Goal: Information Seeking & Learning: Compare options

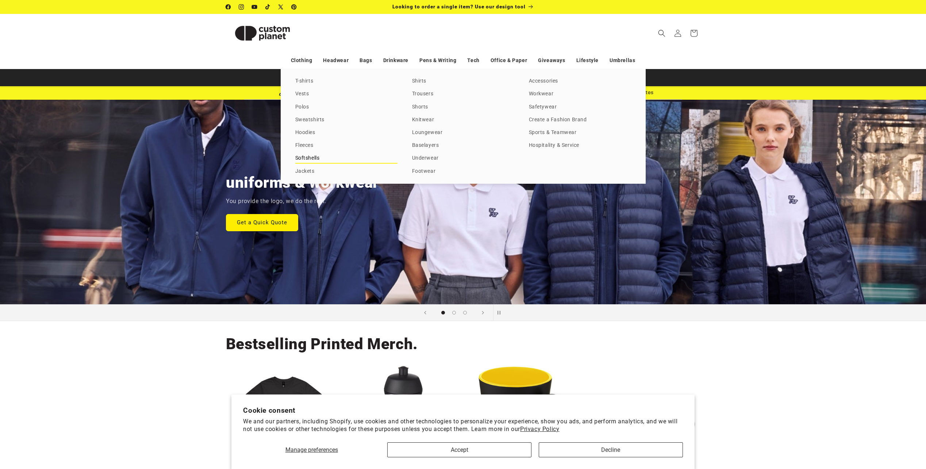
click at [317, 160] on link "Softshells" at bounding box center [346, 158] width 102 height 10
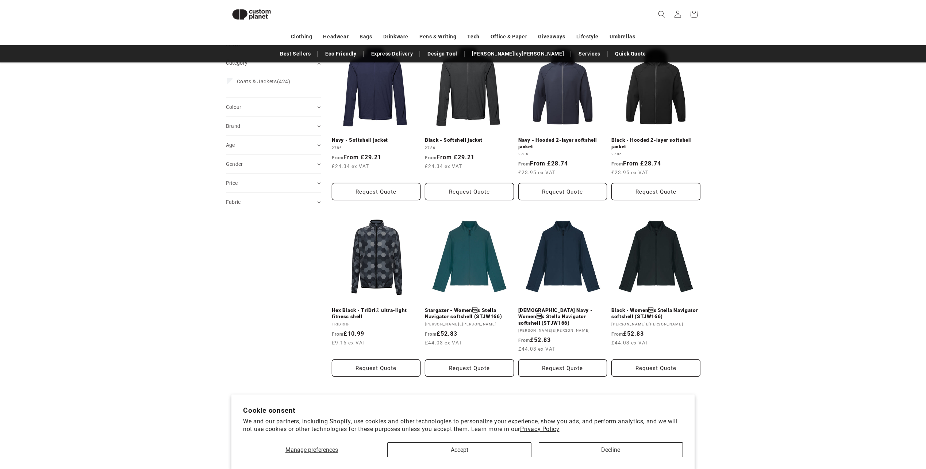
scroll to position [27, 0]
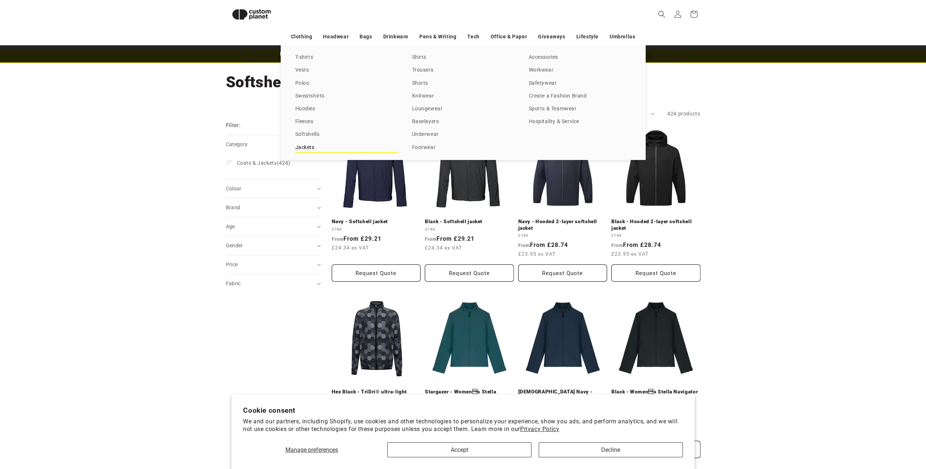
click at [327, 152] on link "Jackets" at bounding box center [346, 148] width 102 height 10
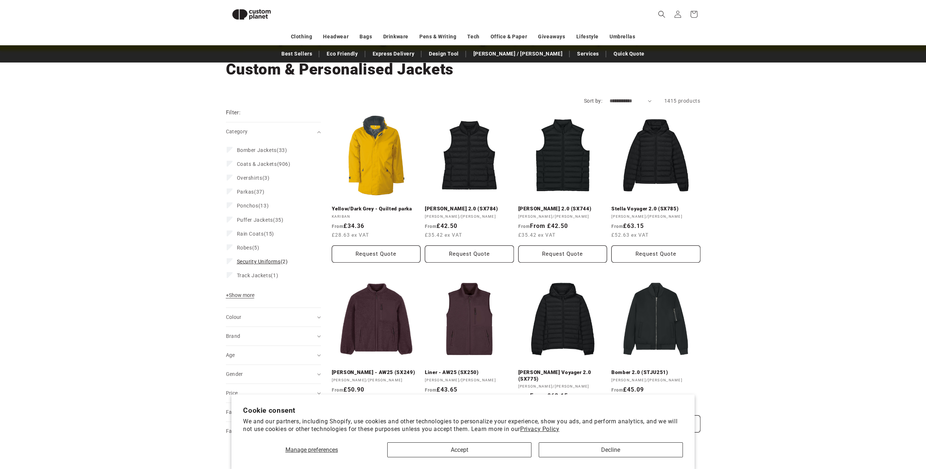
scroll to position [26, 0]
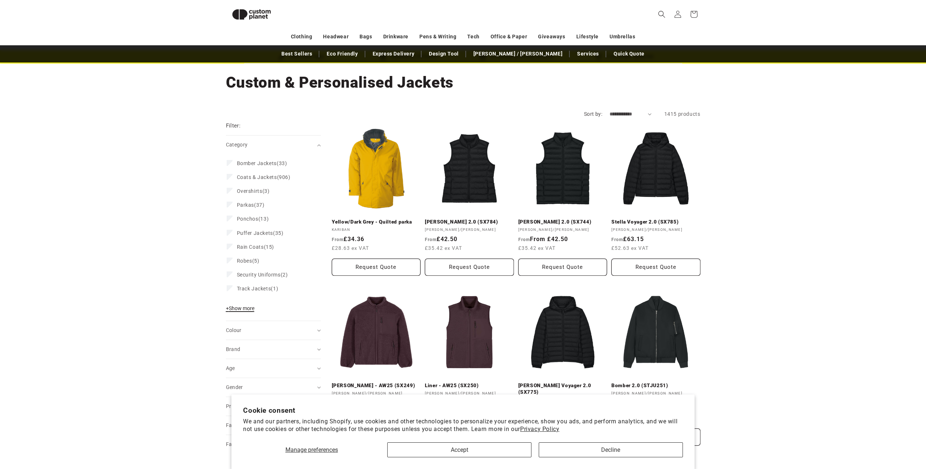
click at [249, 307] on span "+ Show more" at bounding box center [240, 308] width 28 height 6
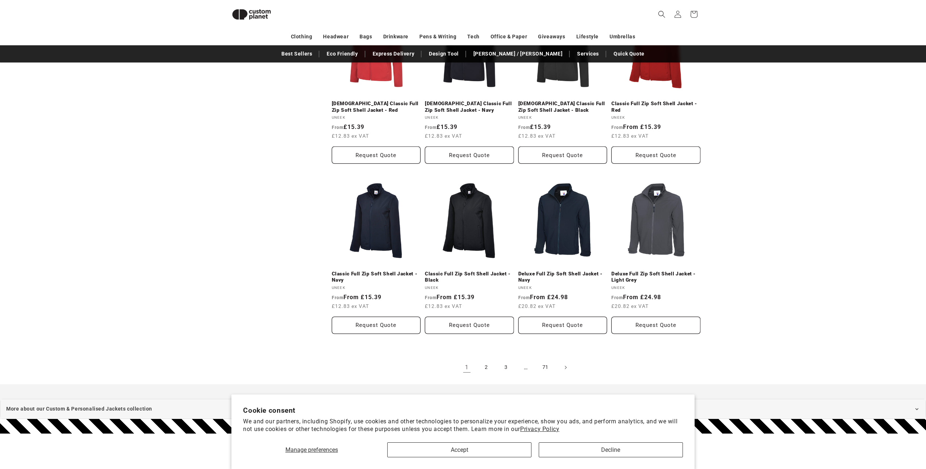
scroll to position [720, 0]
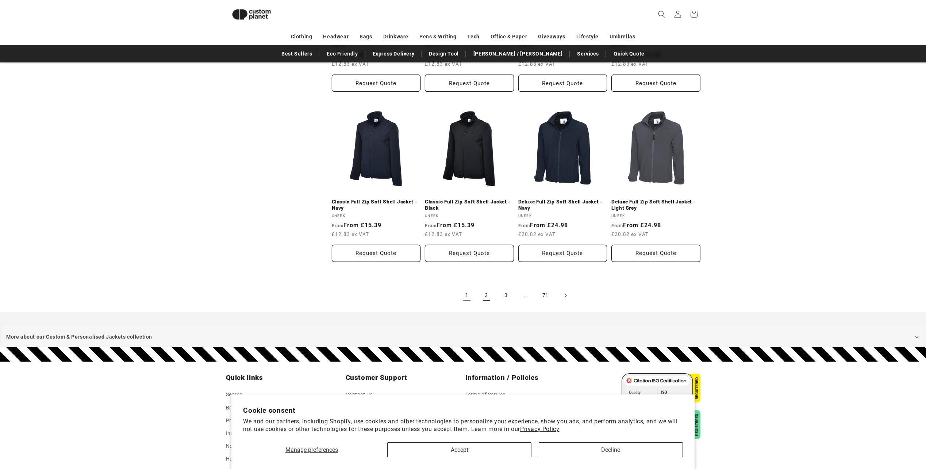
click at [483, 290] on link "2" at bounding box center [487, 295] width 16 height 16
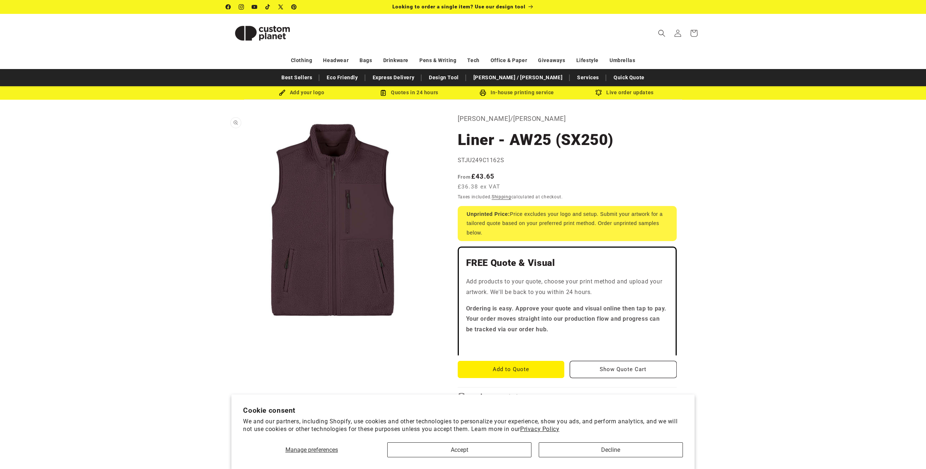
click at [226, 326] on button "Open media 1 in modal" at bounding box center [226, 326] width 0 height 0
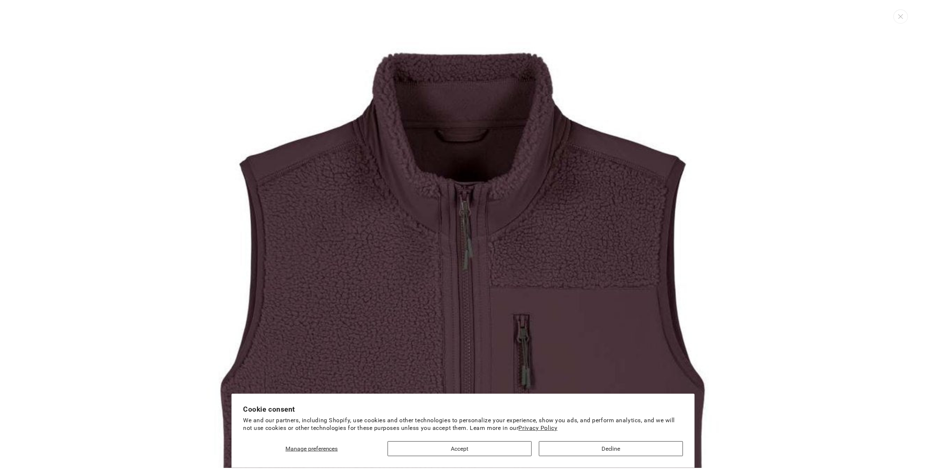
scroll to position [7, 0]
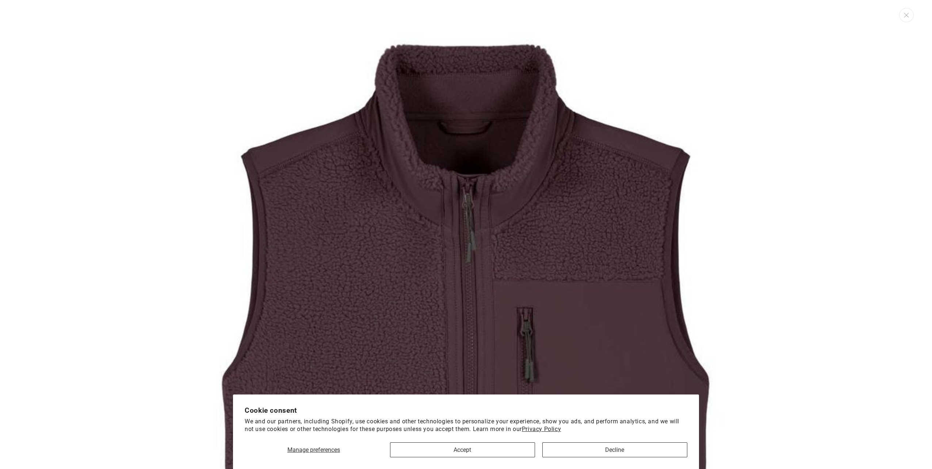
click at [841, 165] on img "Media gallery" at bounding box center [465, 425] width 851 height 851
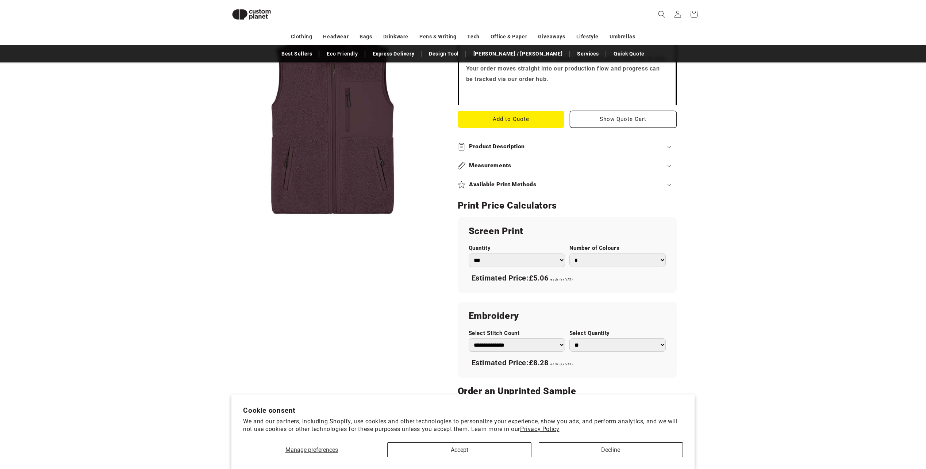
scroll to position [246, 0]
click at [588, 153] on summary "Product Description" at bounding box center [567, 146] width 219 height 19
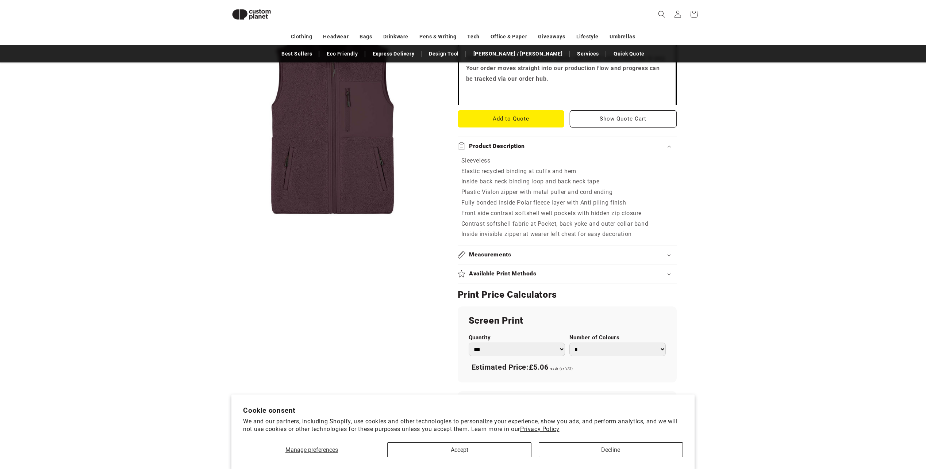
click at [588, 153] on summary "Product Description" at bounding box center [567, 146] width 219 height 19
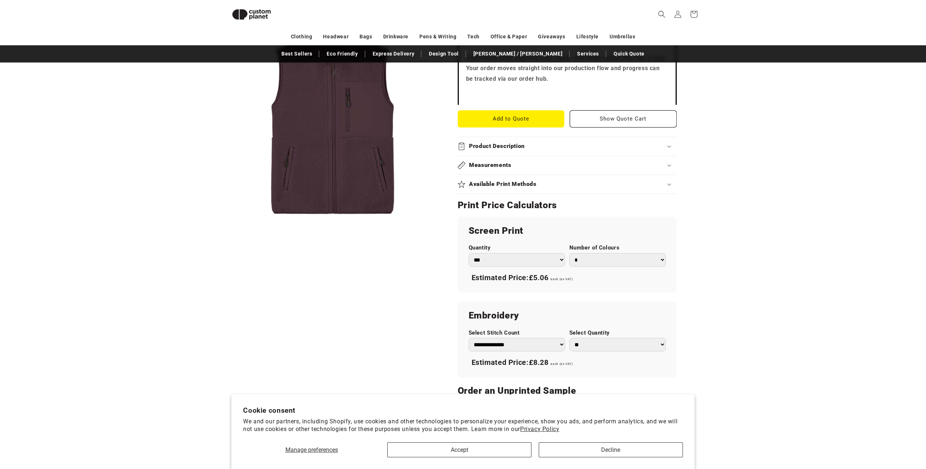
click at [559, 183] on div "Available Print Methods" at bounding box center [567, 184] width 219 height 8
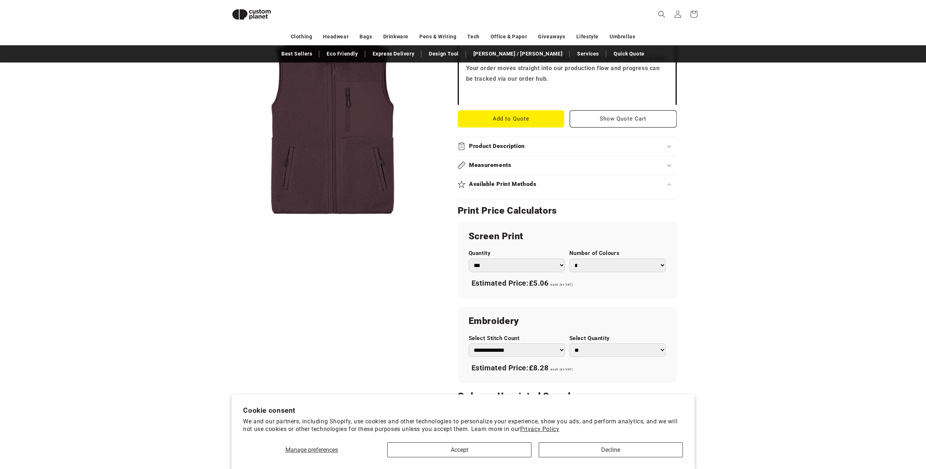
click at [559, 183] on div "Available Print Methods" at bounding box center [567, 184] width 219 height 8
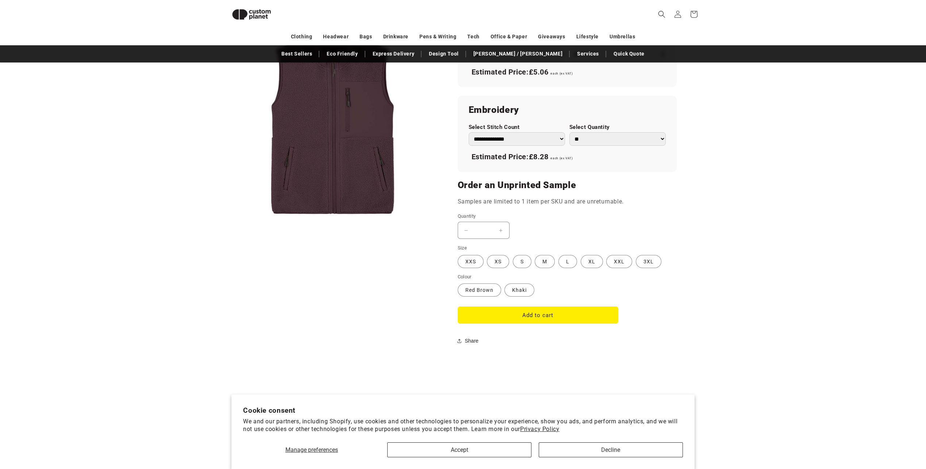
scroll to position [465, 0]
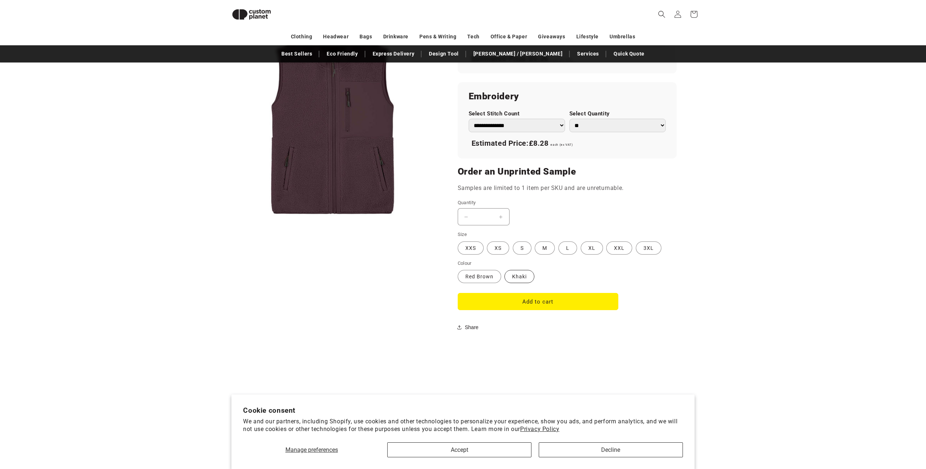
click at [527, 272] on label "Khaki Variant sold out or unavailable" at bounding box center [520, 276] width 30 height 13
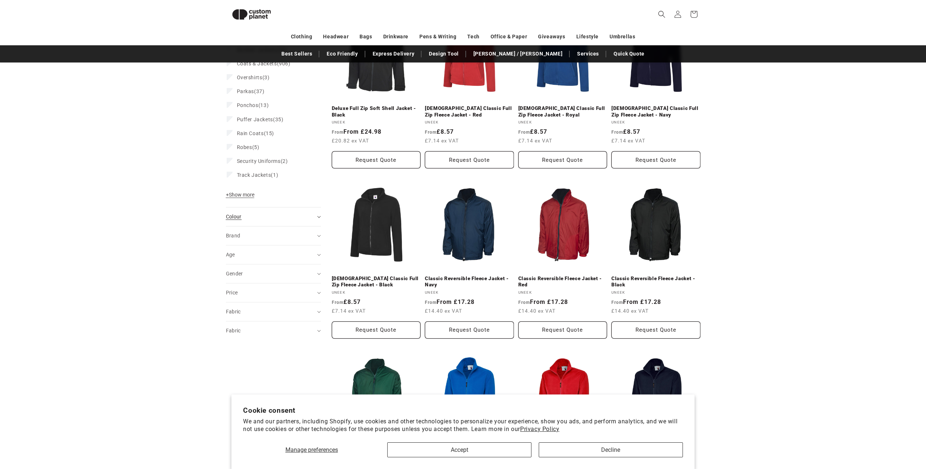
scroll to position [136, 0]
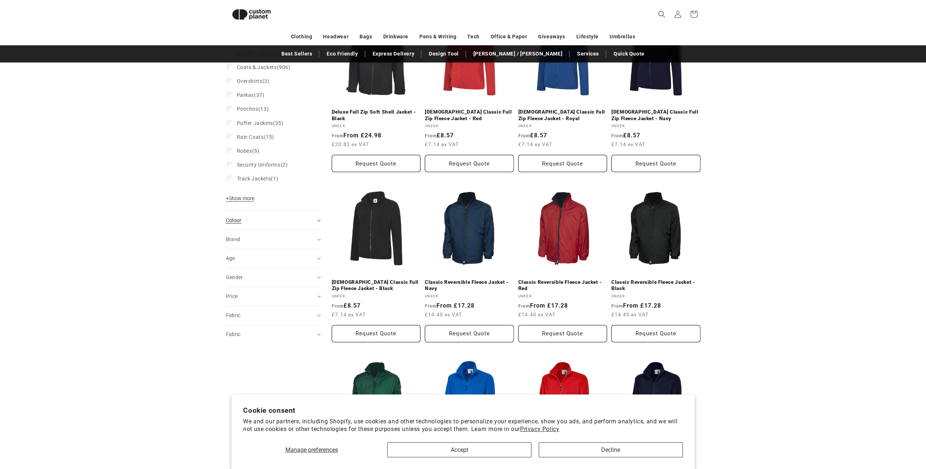
click at [241, 220] on span "Colour (0)" at bounding box center [234, 220] width 16 height 6
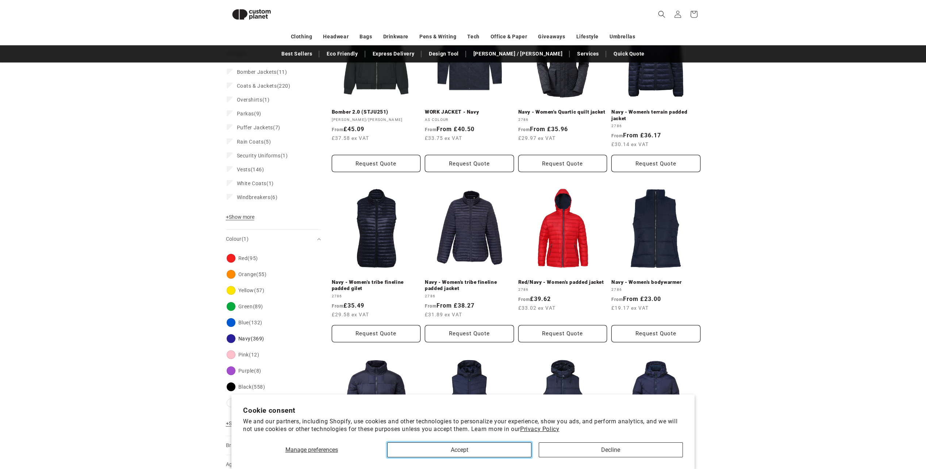
click at [489, 450] on button "Accept" at bounding box center [459, 449] width 144 height 15
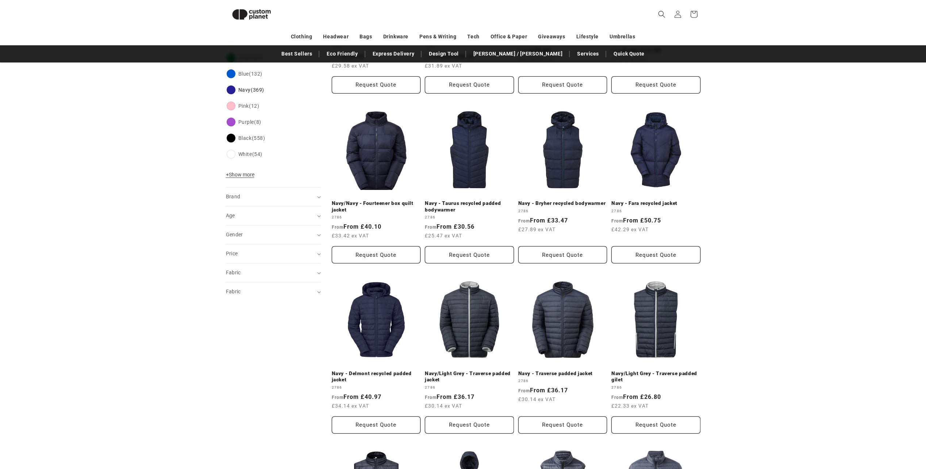
scroll to position [428, 0]
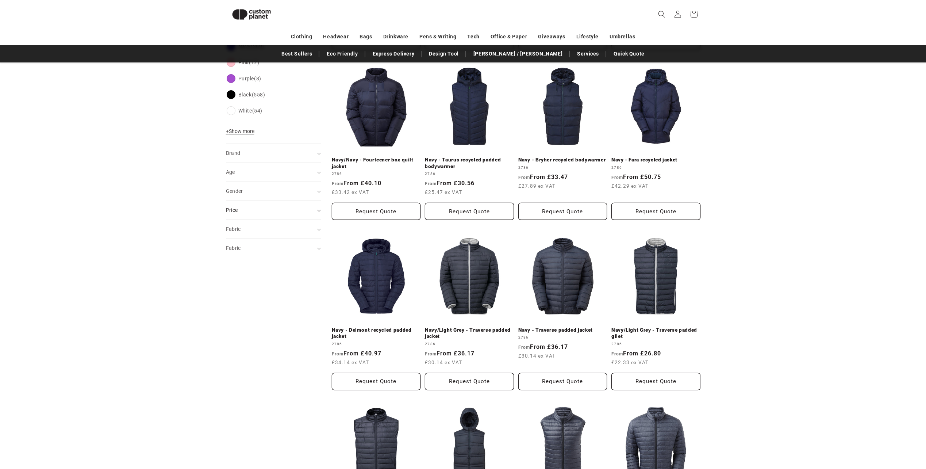
click at [245, 213] on div "Price" at bounding box center [270, 210] width 89 height 8
click at [237, 208] on span "Price" at bounding box center [232, 210] width 12 height 6
click at [249, 235] on summary "Fabric (0)" at bounding box center [273, 229] width 95 height 19
click at [248, 392] on span "+ Show more" at bounding box center [240, 393] width 28 height 6
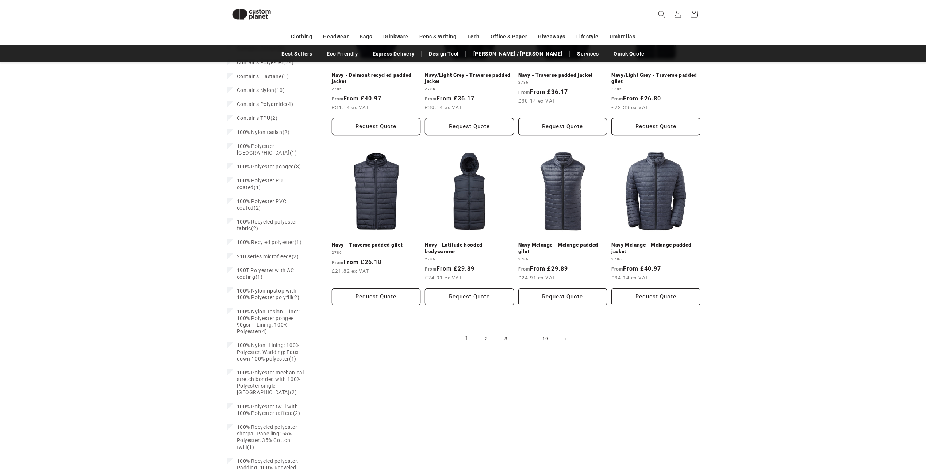
scroll to position [684, 0]
click at [484, 336] on link "2" at bounding box center [487, 338] width 16 height 16
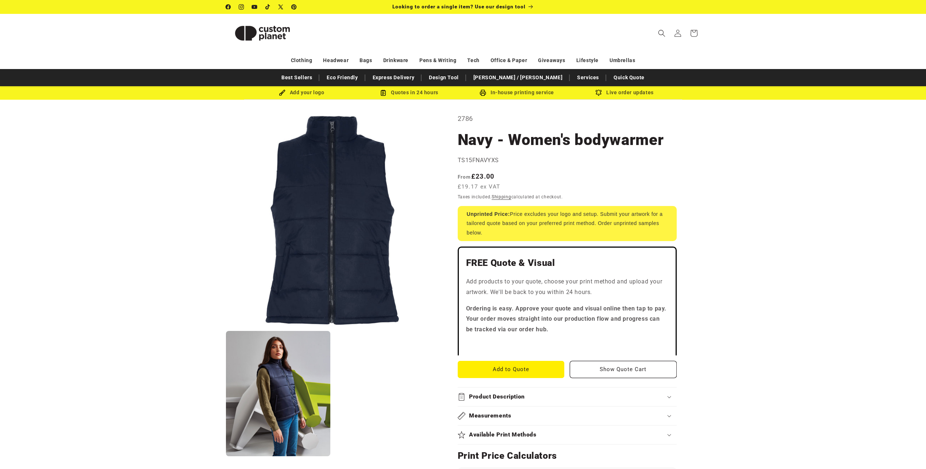
click at [871, 277] on product-info "Skip to product information Open media 1 in modal Open media 2 in modal NaN / o…" at bounding box center [463, 462] width 926 height 724
click at [537, 440] on summary "Available Print Methods" at bounding box center [567, 434] width 219 height 19
click at [610, 135] on h1 "Navy - Women's bodywarmer" at bounding box center [567, 140] width 219 height 20
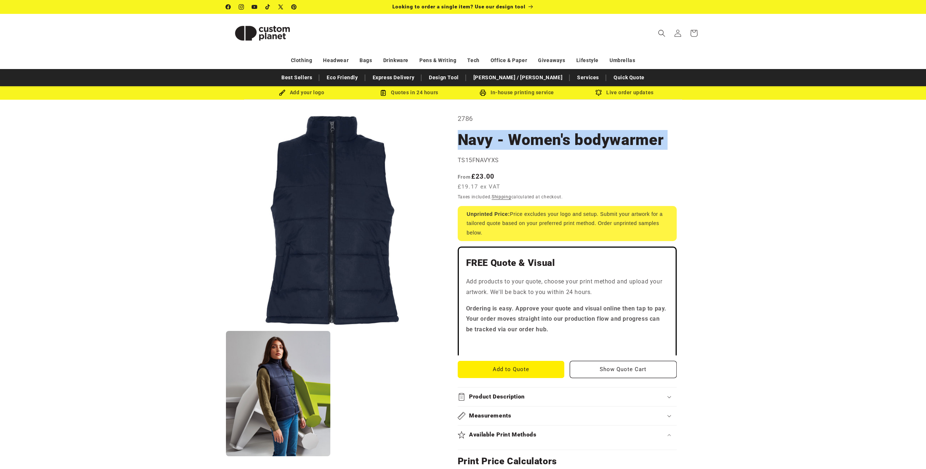
click at [610, 135] on h1 "Navy - Women's bodywarmer" at bounding box center [567, 140] width 219 height 20
copy section "Navy - Women's bodywarmer Navy - Women's bodywarmer"
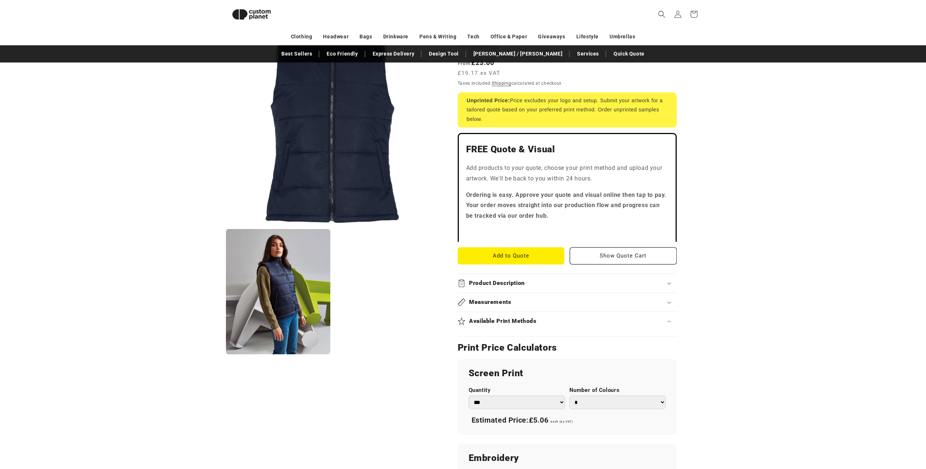
scroll to position [136, 0]
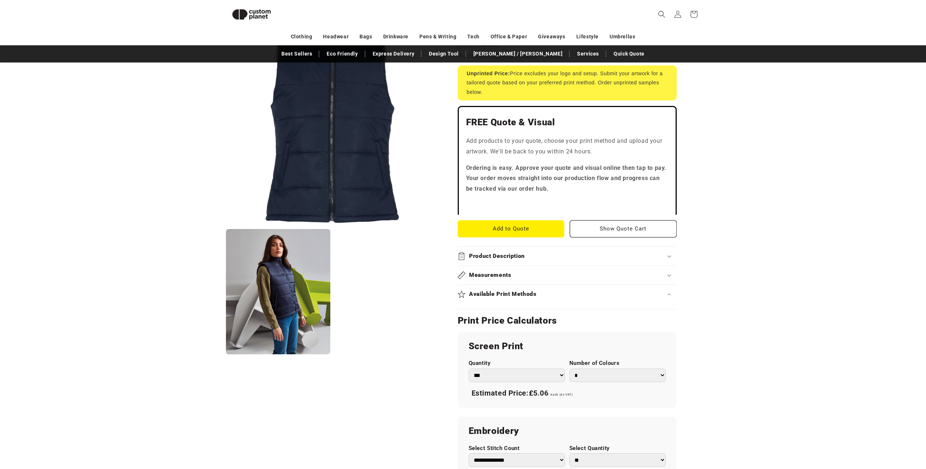
click at [662, 254] on div "Product Description" at bounding box center [567, 256] width 219 height 8
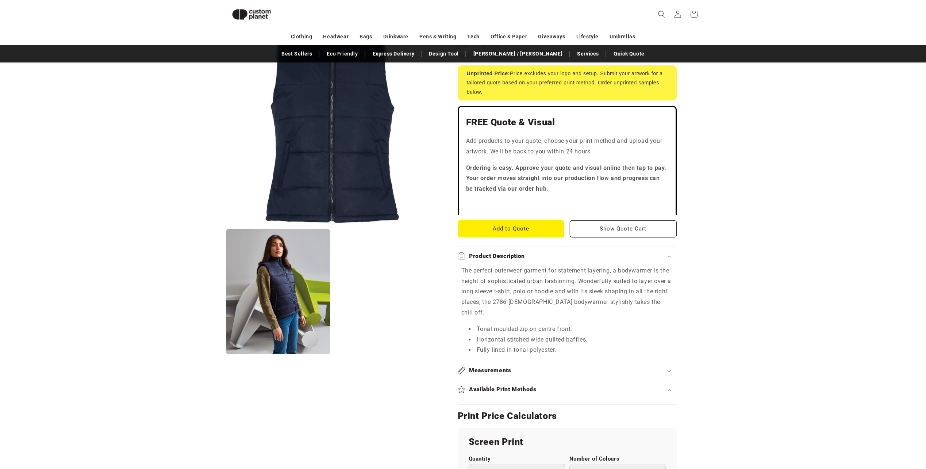
click at [662, 254] on div "Product Description" at bounding box center [567, 256] width 219 height 8
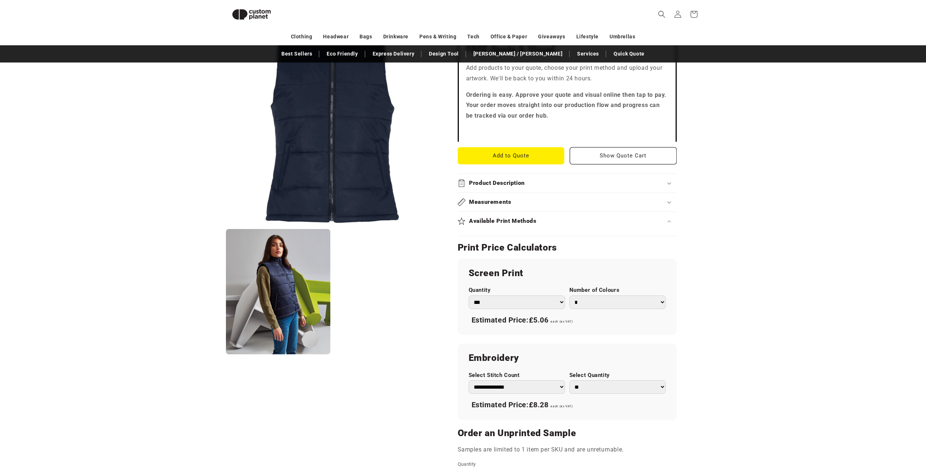
scroll to position [246, 0]
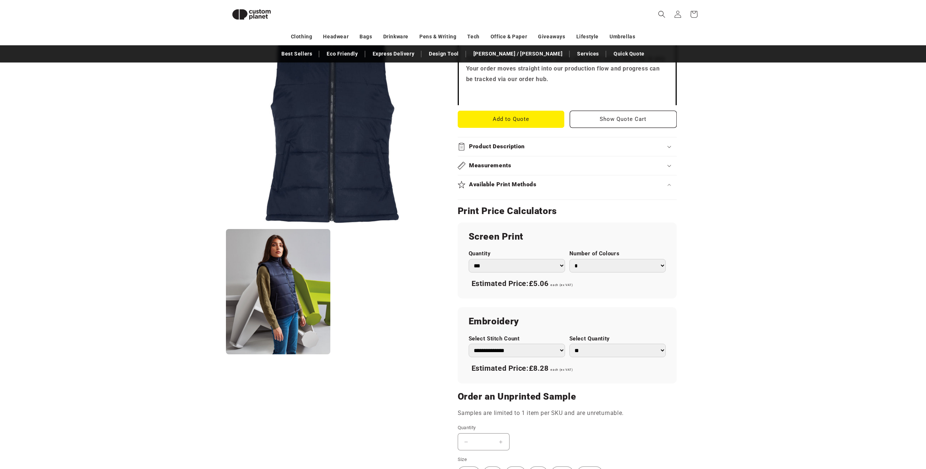
click at [595, 349] on select "** ** *** *** *** **** **** ****" at bounding box center [618, 351] width 96 height 14
select select "***"
click at [570, 344] on select "** ** *** *** *** **** **** ****" at bounding box center [618, 351] width 96 height 14
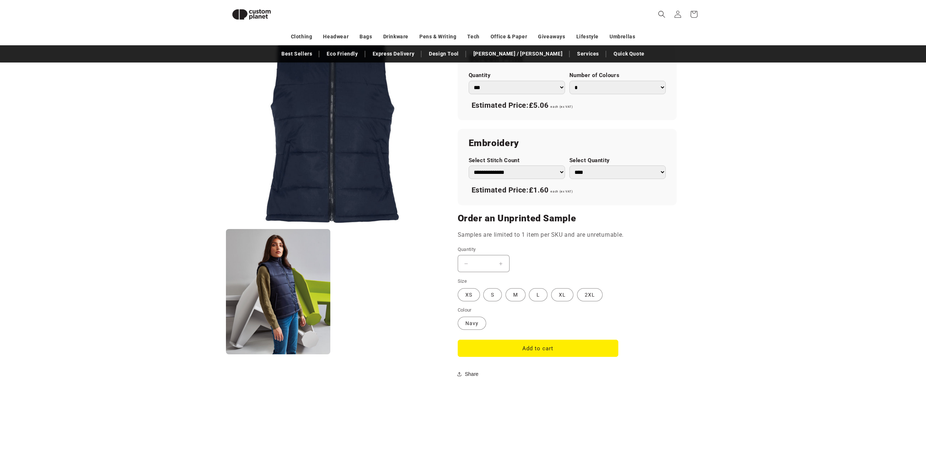
scroll to position [355, 0]
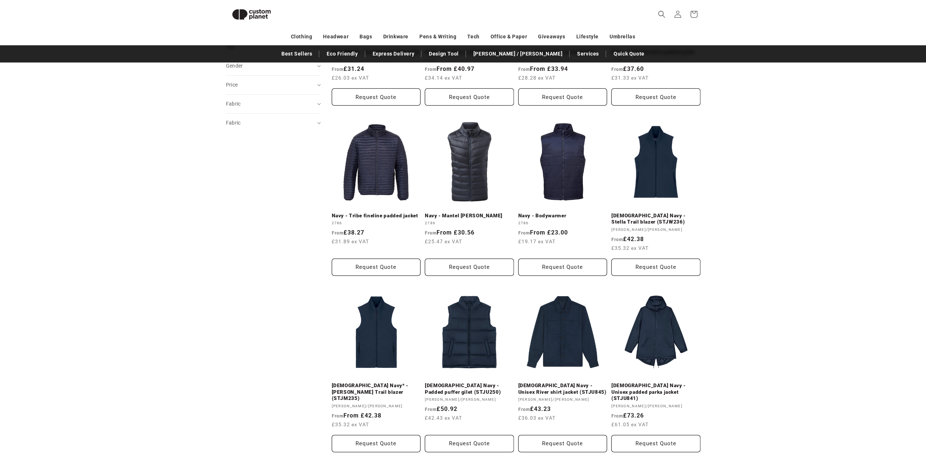
scroll to position [392, 0]
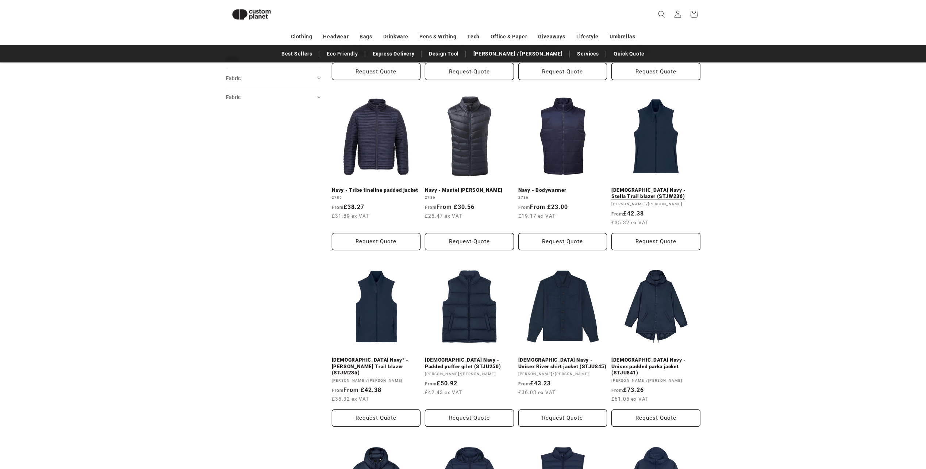
drag, startPoint x: 609, startPoint y: 124, endPoint x: 613, endPoint y: 124, distance: 4.0
drag, startPoint x: 614, startPoint y: 124, endPoint x: 662, endPoint y: 114, distance: 49.2
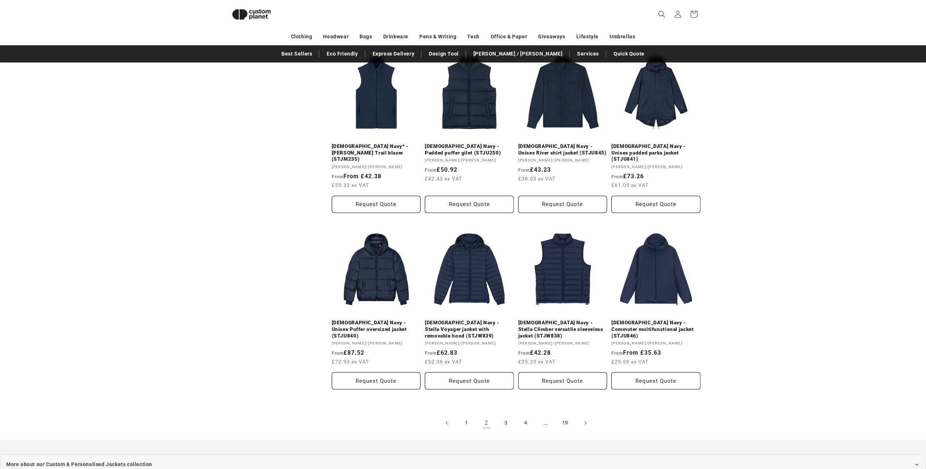
scroll to position [647, 0]
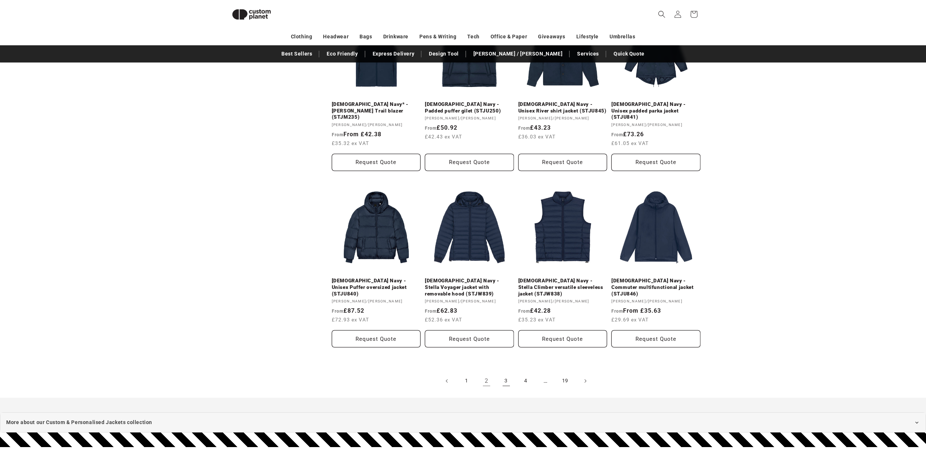
click at [500, 375] on link "3" at bounding box center [506, 381] width 16 height 16
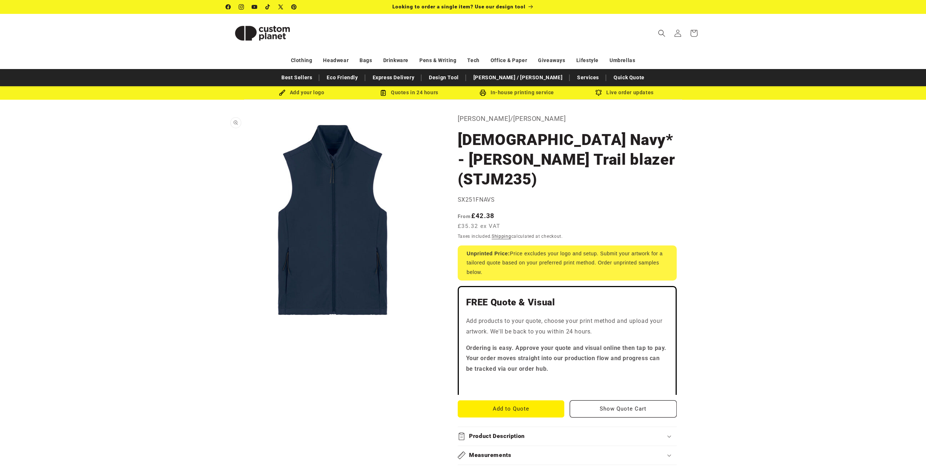
click at [226, 326] on button "Open media 1 in modal" at bounding box center [226, 326] width 0 height 0
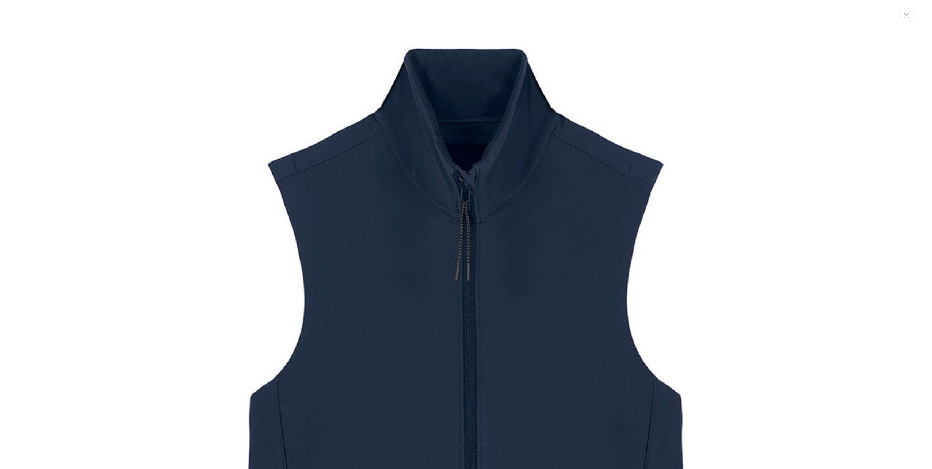
click at [823, 103] on img "Media gallery" at bounding box center [465, 425] width 851 height 851
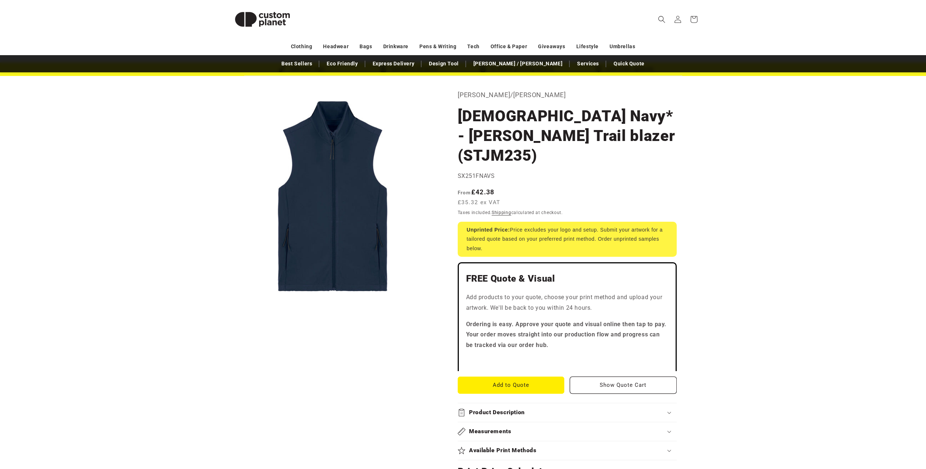
scroll to position [37, 0]
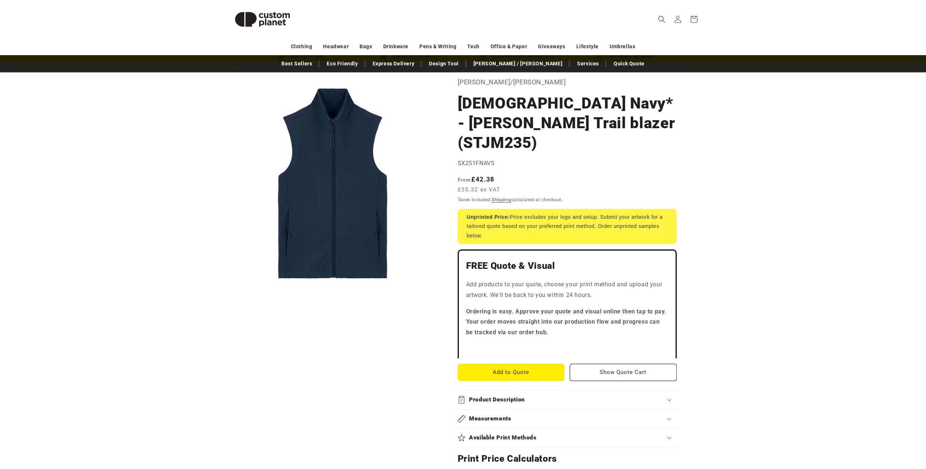
click at [527, 396] on div "Product Description" at bounding box center [567, 400] width 219 height 8
click at [605, 119] on h1 "French Navy* - Stanley Trail blazer (STJM235)" at bounding box center [567, 122] width 219 height 59
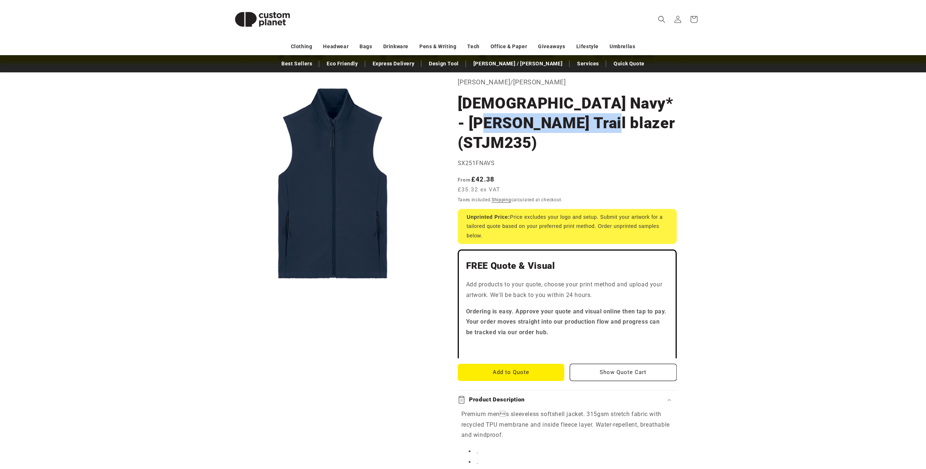
drag, startPoint x: 598, startPoint y: 124, endPoint x: 445, endPoint y: 115, distance: 153.3
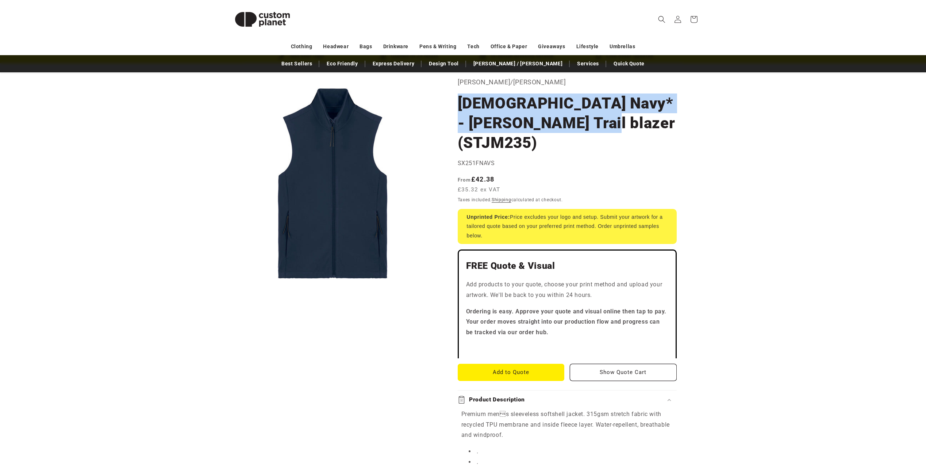
drag, startPoint x: 610, startPoint y: 130, endPoint x: 459, endPoint y: 107, distance: 152.2
click at [459, 107] on h1 "French Navy* - Stanley Trail blazer (STJM235)" at bounding box center [567, 122] width 219 height 59
copy h1 "French Navy* - Stanley Trail blazer (STJM235)"
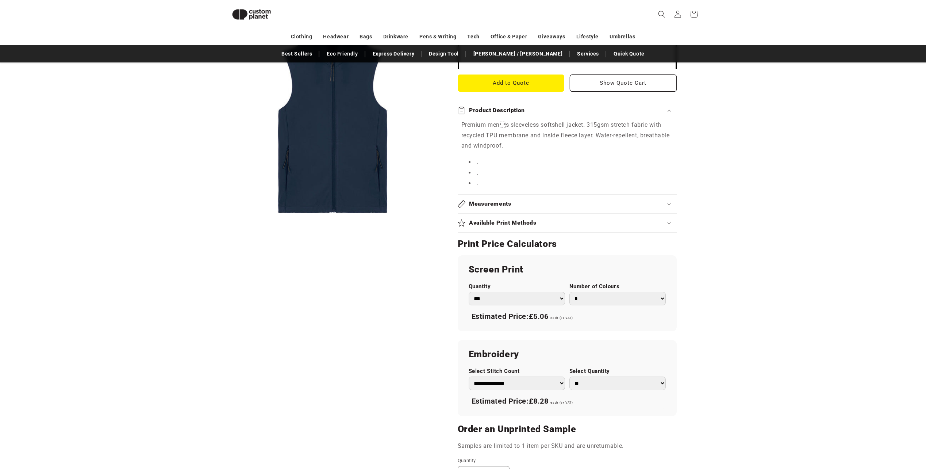
scroll to position [319, 0]
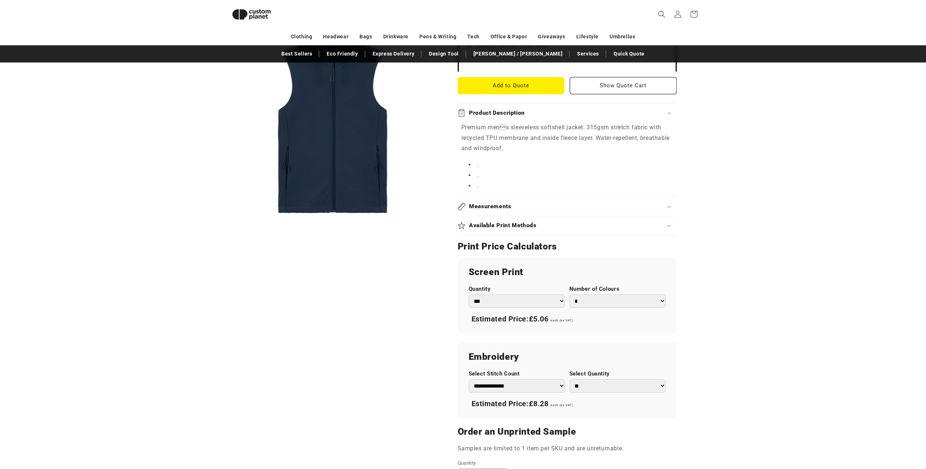
click at [585, 379] on select "** ** *** *** *** **** **** ****" at bounding box center [618, 386] width 96 height 14
select select "***"
click at [570, 379] on select "** ** *** *** *** **** **** ****" at bounding box center [618, 386] width 96 height 14
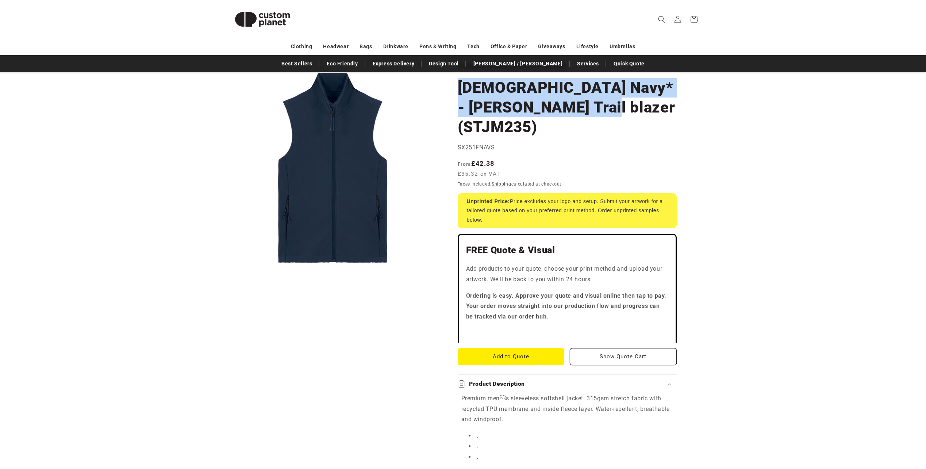
scroll to position [0, 0]
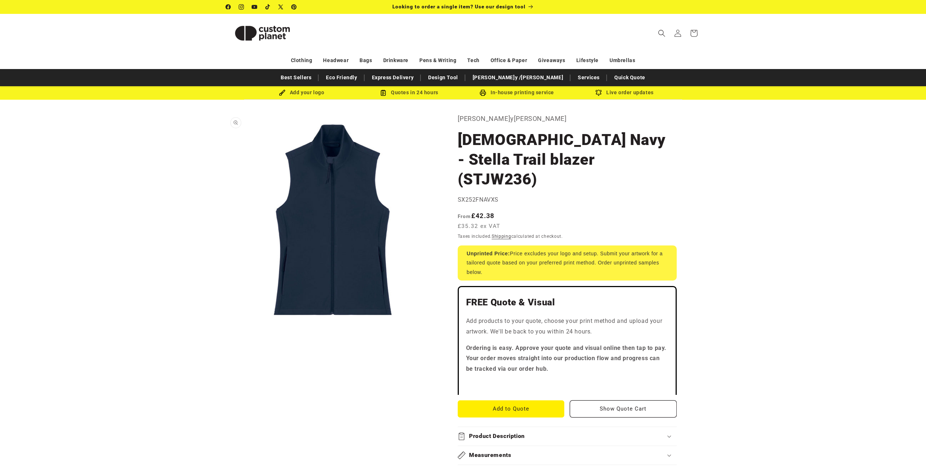
click at [226, 326] on button "Open media 1 in modal" at bounding box center [226, 326] width 0 height 0
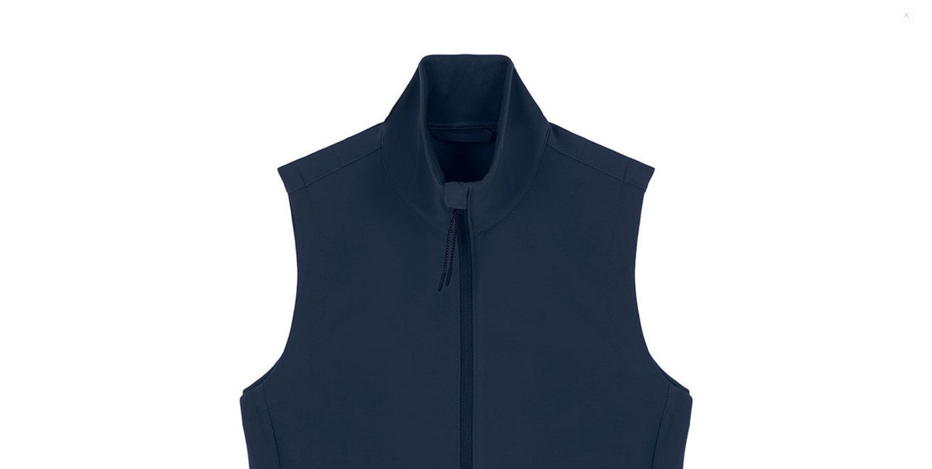
click at [835, 119] on img "Media gallery" at bounding box center [465, 432] width 851 height 851
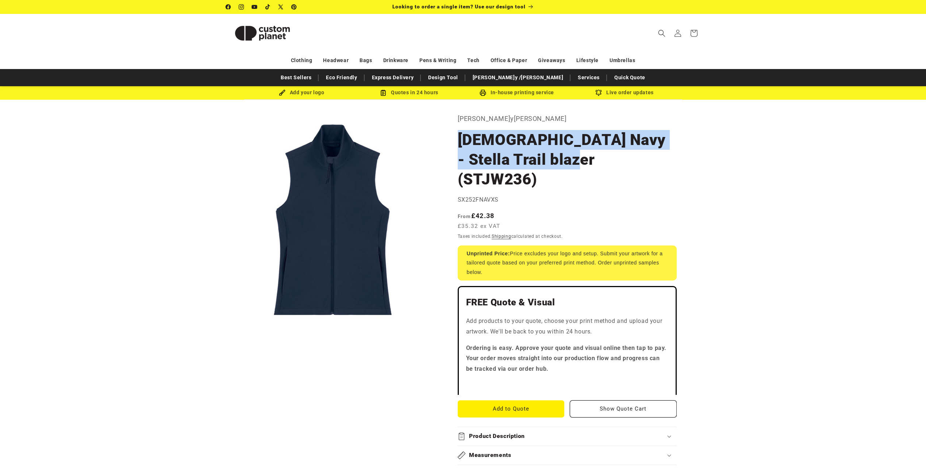
drag, startPoint x: 606, startPoint y: 169, endPoint x: 456, endPoint y: 144, distance: 152.0
drag, startPoint x: 589, startPoint y: 191, endPoint x: 601, endPoint y: 160, distance: 33.2
drag, startPoint x: 601, startPoint y: 160, endPoint x: 452, endPoint y: 143, distance: 149.9
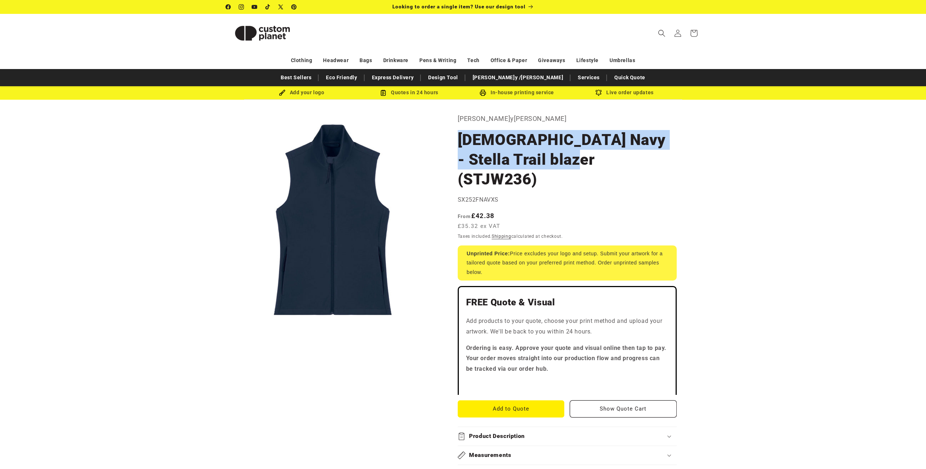
copy h1 "[DEMOGRAPHIC_DATA] Navy - Stella Trail blazer (STJW236)"
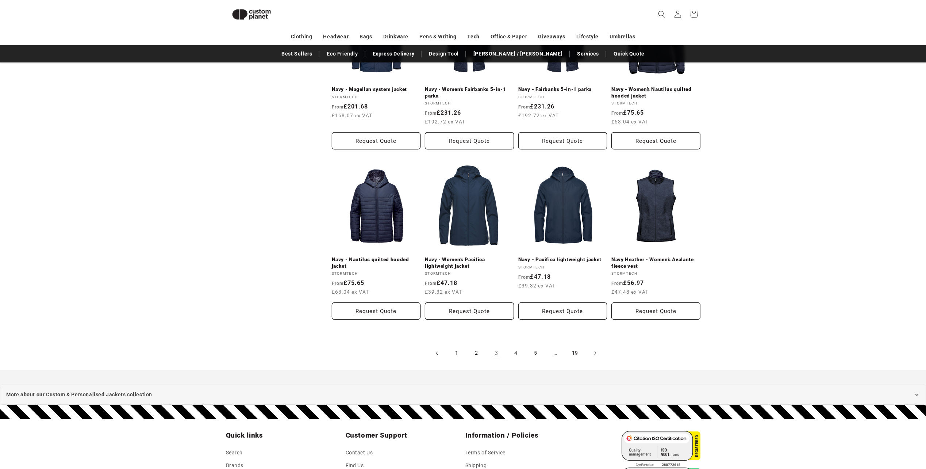
scroll to position [683, 0]
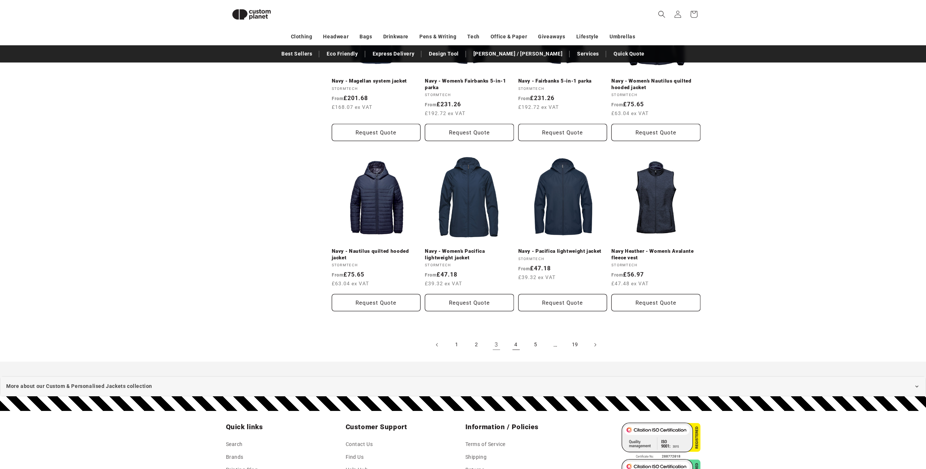
click at [515, 342] on link "4" at bounding box center [516, 345] width 16 height 16
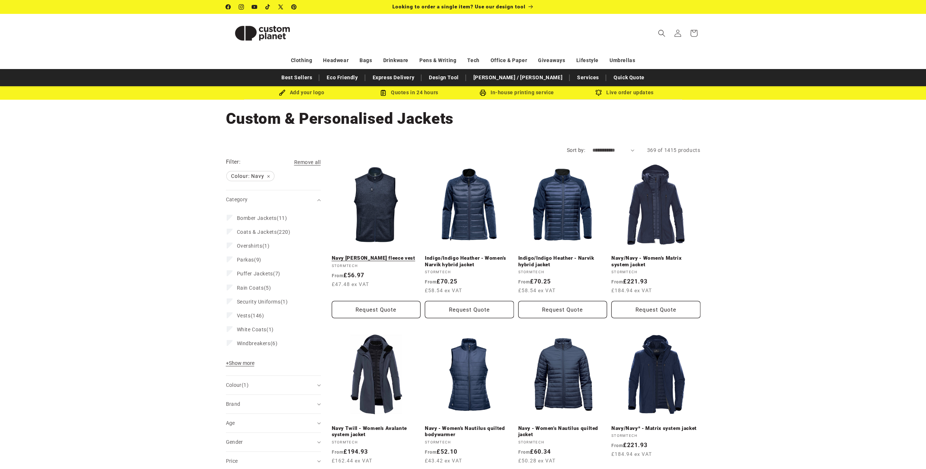
click at [394, 255] on link "Navy Heather - Avalante fleece vest" at bounding box center [376, 258] width 89 height 7
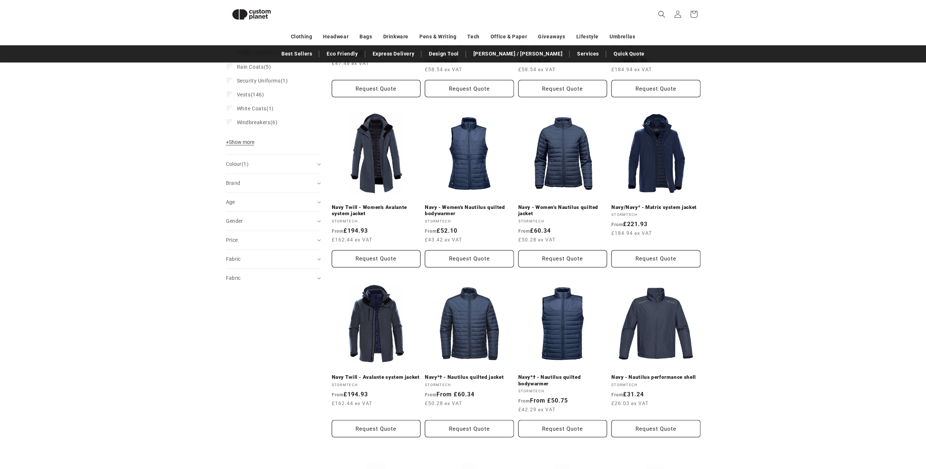
scroll to position [202, 0]
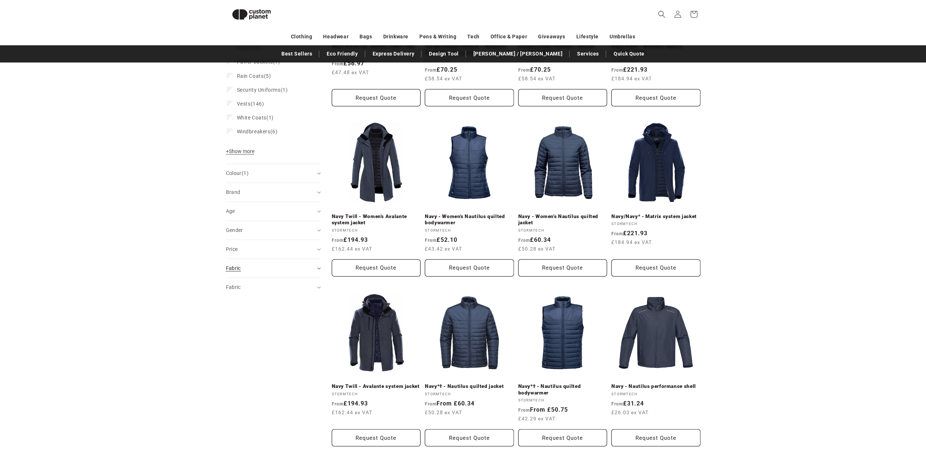
click at [246, 269] on div "Fabric (0)" at bounding box center [270, 268] width 89 height 8
click at [239, 459] on summary "Fabric (0)" at bounding box center [273, 453] width 95 height 19
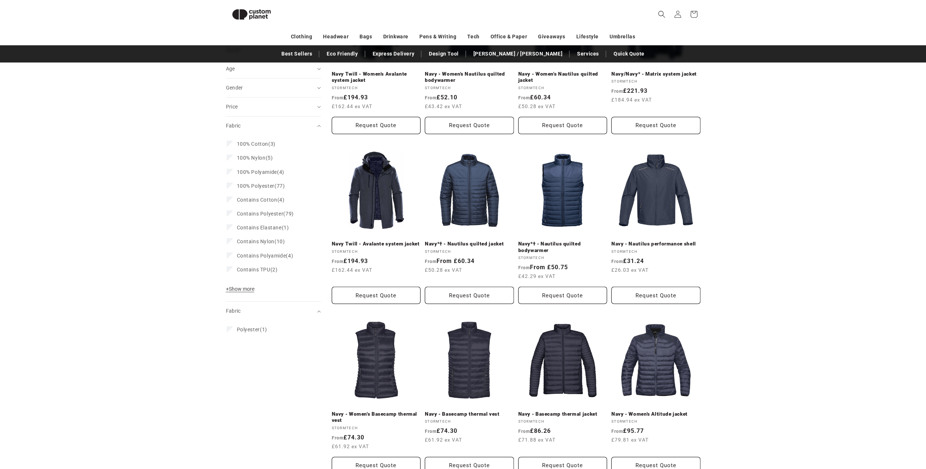
scroll to position [348, 0]
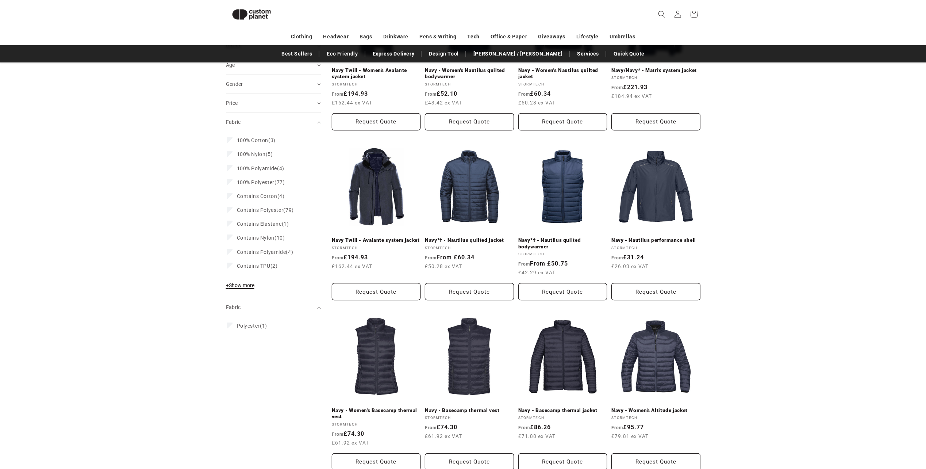
click at [231, 286] on span "+ Show more" at bounding box center [240, 285] width 28 height 6
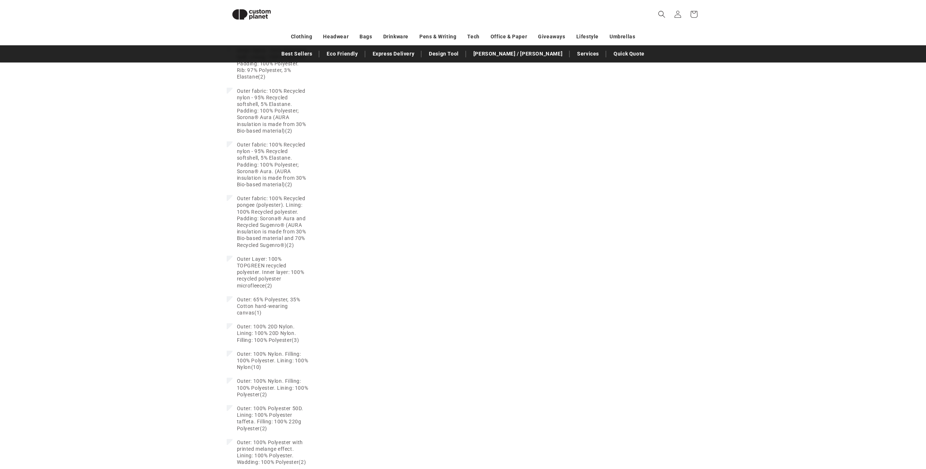
scroll to position [0, 0]
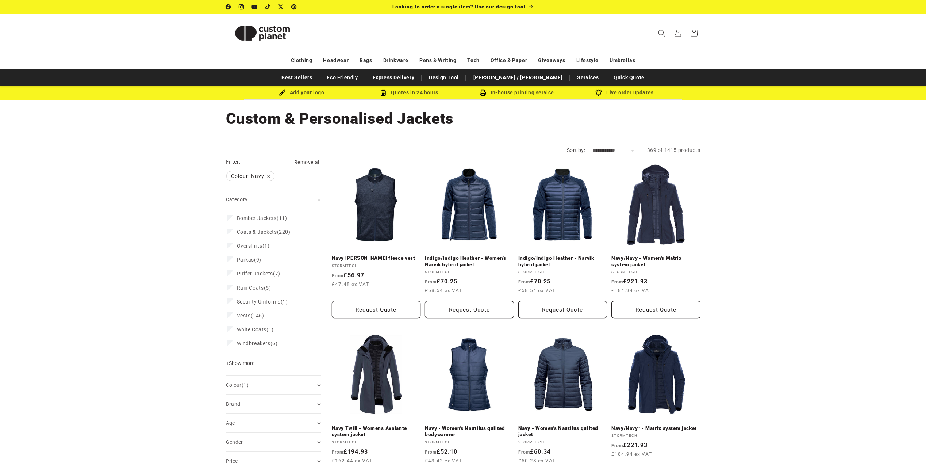
drag, startPoint x: 584, startPoint y: 424, endPoint x: 526, endPoint y: 125, distance: 304.7
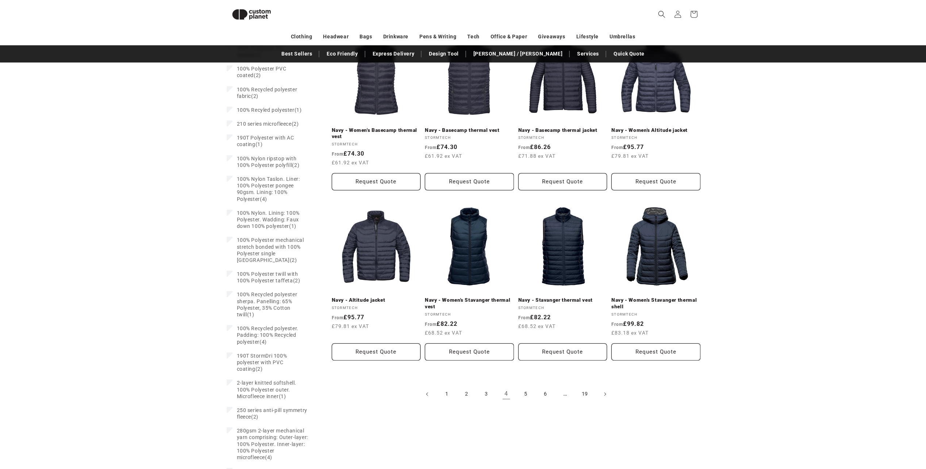
scroll to position [757, 0]
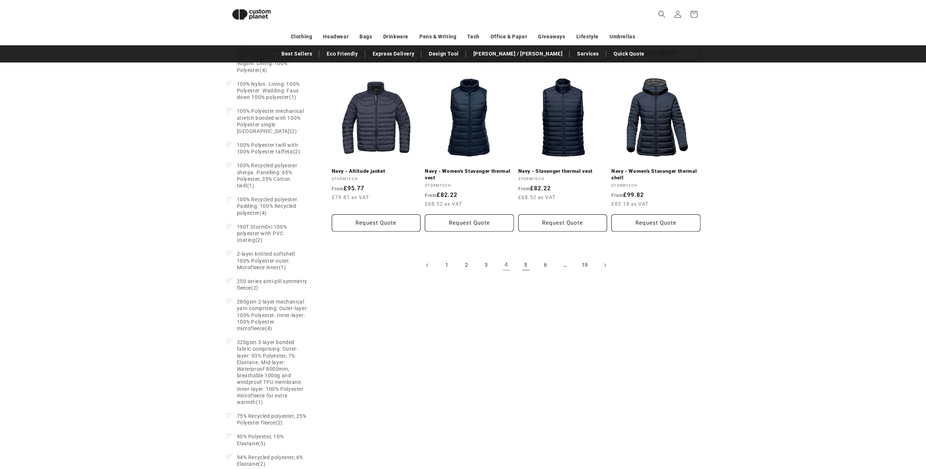
click at [525, 266] on link "5" at bounding box center [526, 265] width 16 height 16
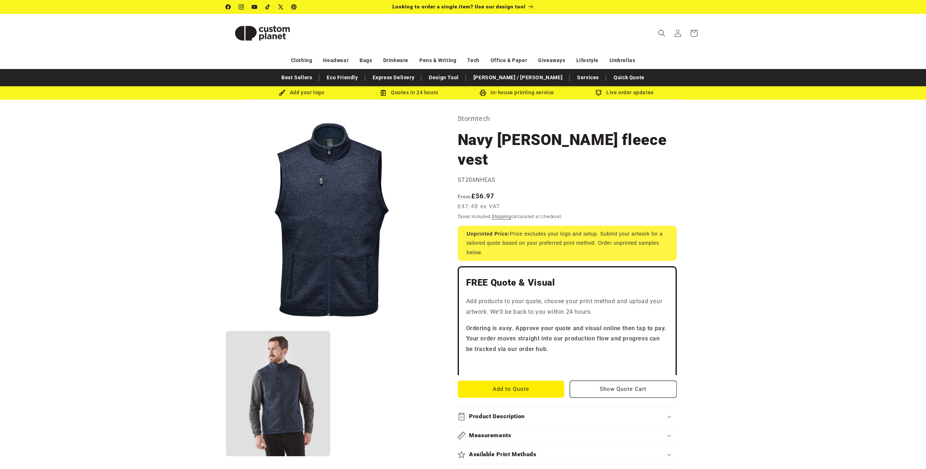
drag, startPoint x: 538, startPoint y: 165, endPoint x: 456, endPoint y: 140, distance: 85.1
click at [456, 140] on div "Stormtech Navy Heather - Avalante fleece vest Navy Heather - Avalante fleece ve…" at bounding box center [570, 471] width 261 height 717
copy h1 "Navy Heather - Avalante fleece vest"
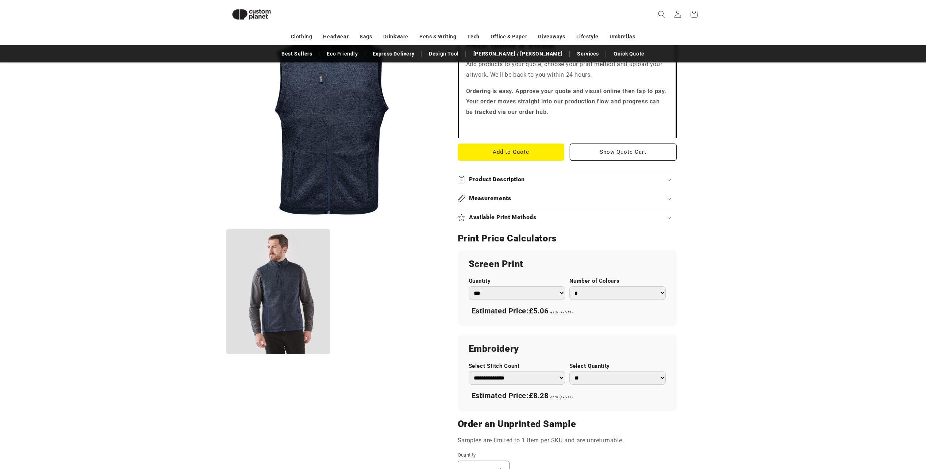
scroll to position [319, 0]
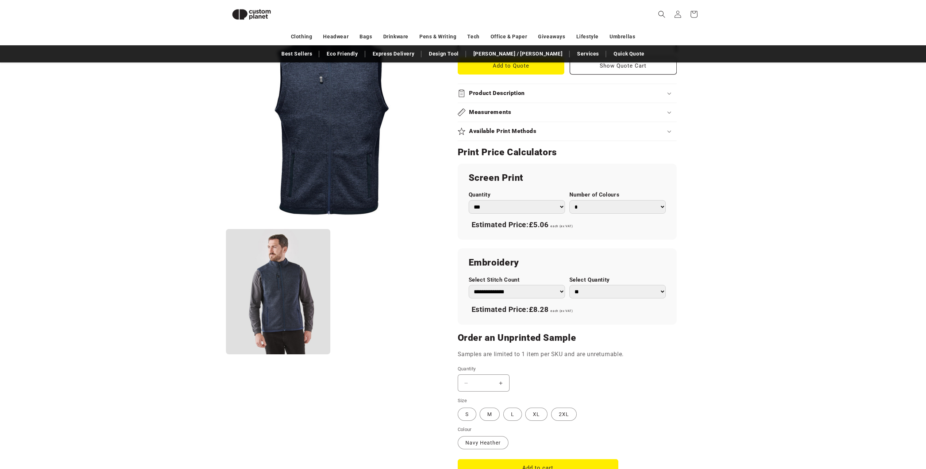
drag, startPoint x: 589, startPoint y: 288, endPoint x: 590, endPoint y: 299, distance: 11.0
click at [589, 288] on select "** ** *** *** *** **** **** ****" at bounding box center [618, 292] width 96 height 14
select select "***"
click at [570, 285] on select "** ** *** *** *** **** **** ****" at bounding box center [618, 292] width 96 height 14
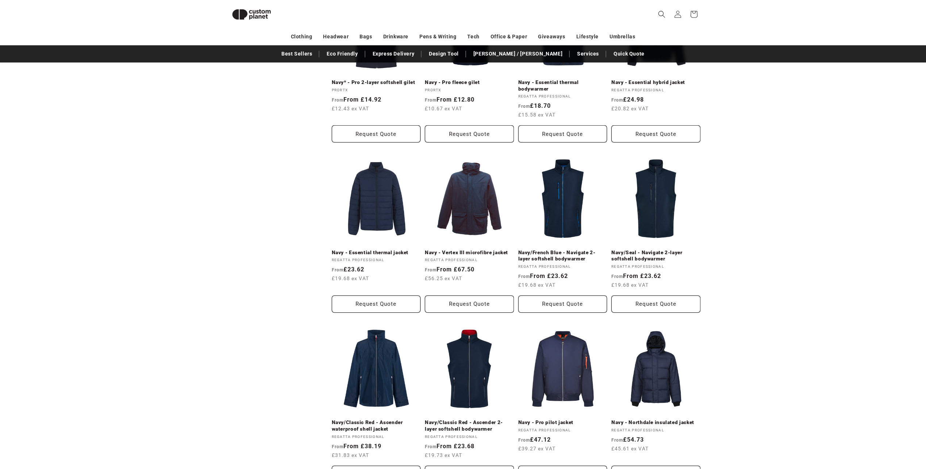
scroll to position [610, 0]
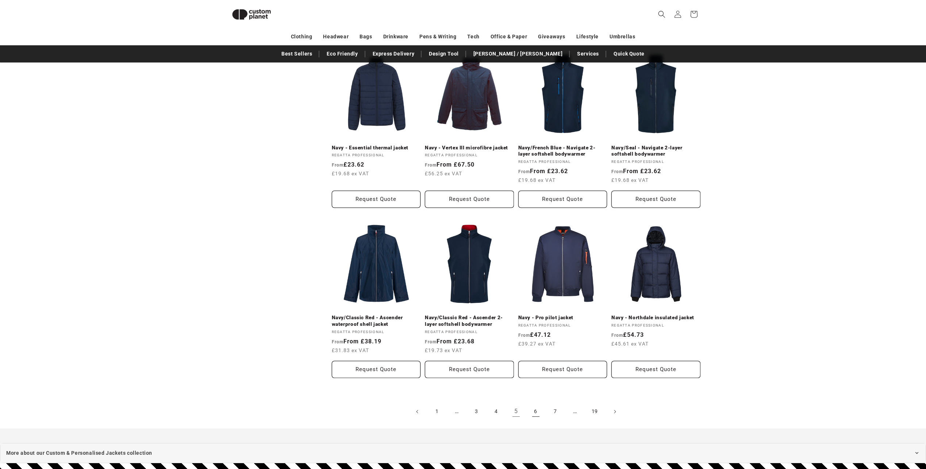
click at [530, 412] on link "6" at bounding box center [536, 411] width 16 height 16
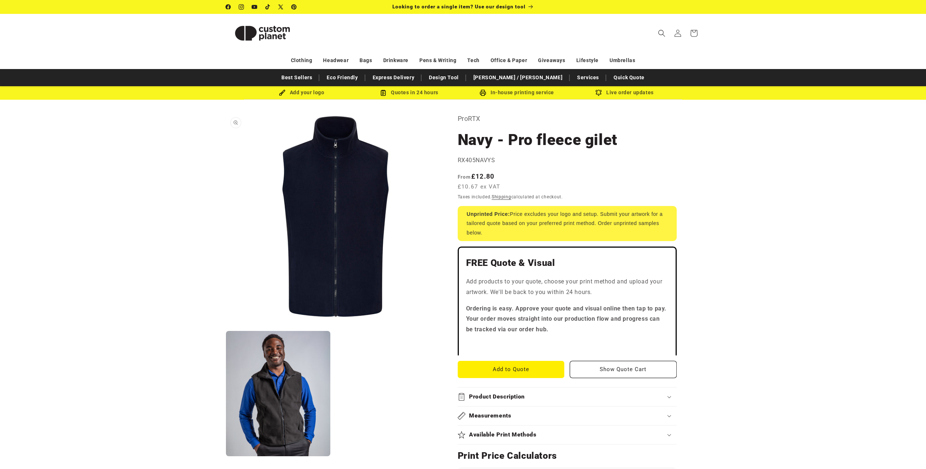
click at [226, 326] on button "Open media 1 in modal" at bounding box center [226, 326] width 0 height 0
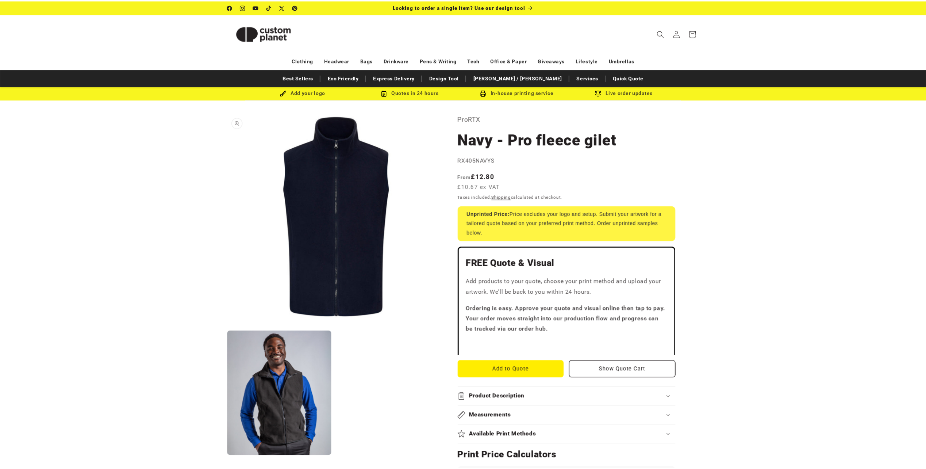
scroll to position [7, 0]
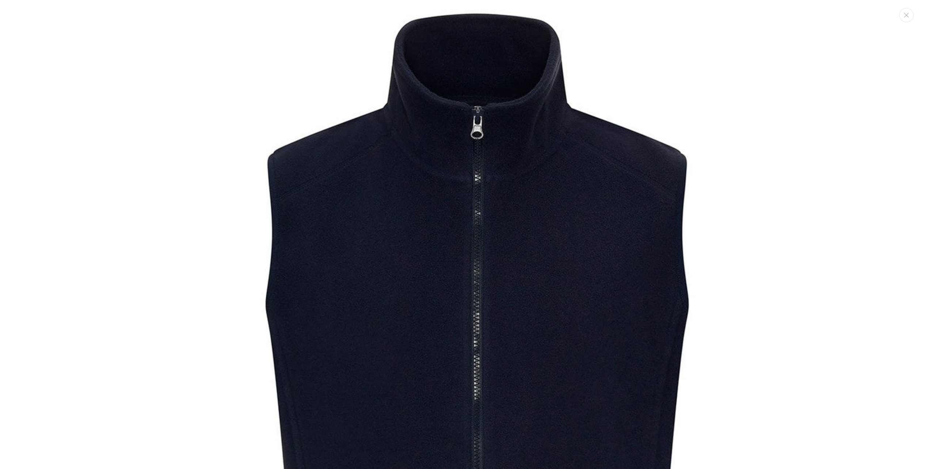
click at [816, 79] on img "Media gallery" at bounding box center [465, 425] width 851 height 851
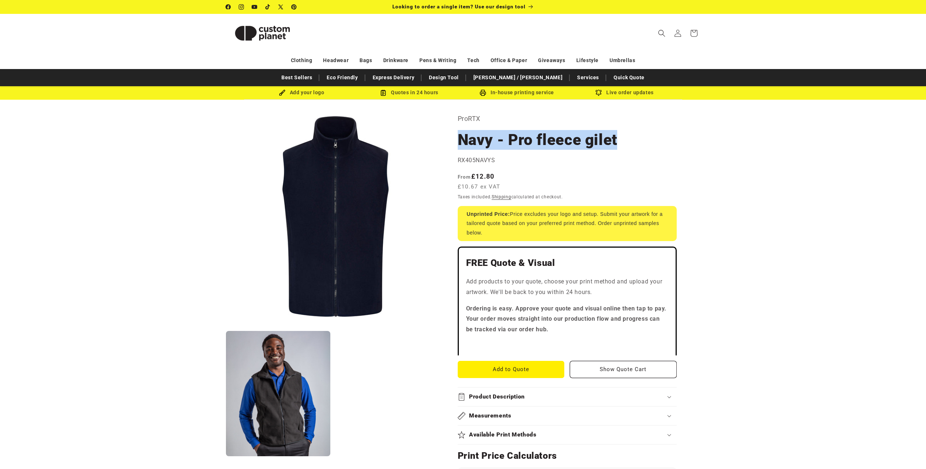
drag, startPoint x: 620, startPoint y: 140, endPoint x: 456, endPoint y: 135, distance: 163.6
click at [456, 135] on div "ProRTX Navy - Pro fleece gilet Navy - Pro fleece gilet RX405NAVYS Regular price…" at bounding box center [570, 462] width 261 height 698
copy h1 "Navy - Pro fleece gilet"
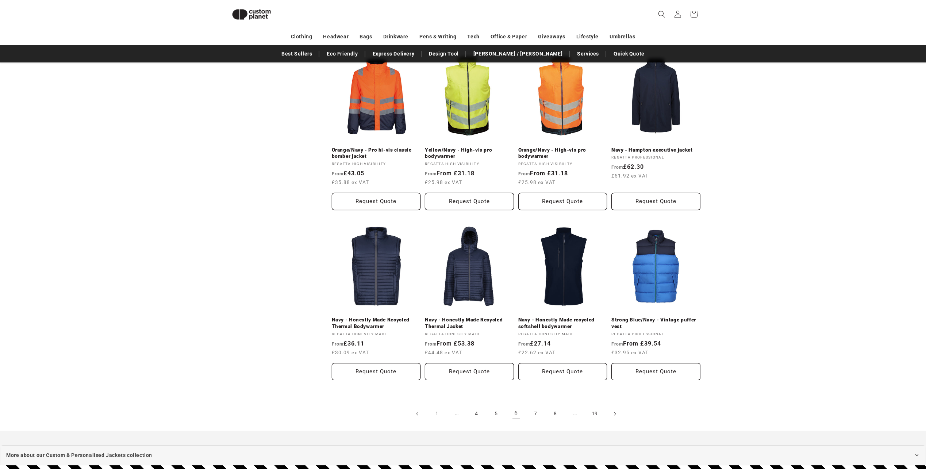
scroll to position [648, 0]
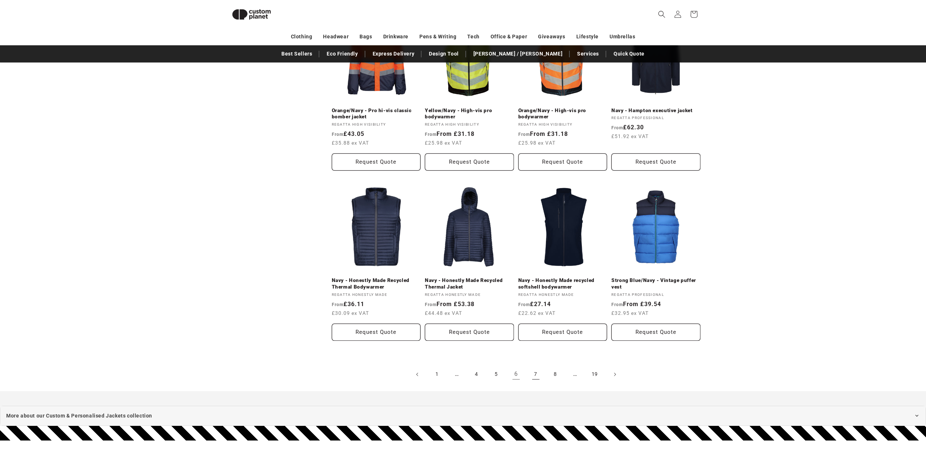
click at [533, 372] on link "7" at bounding box center [536, 374] width 16 height 16
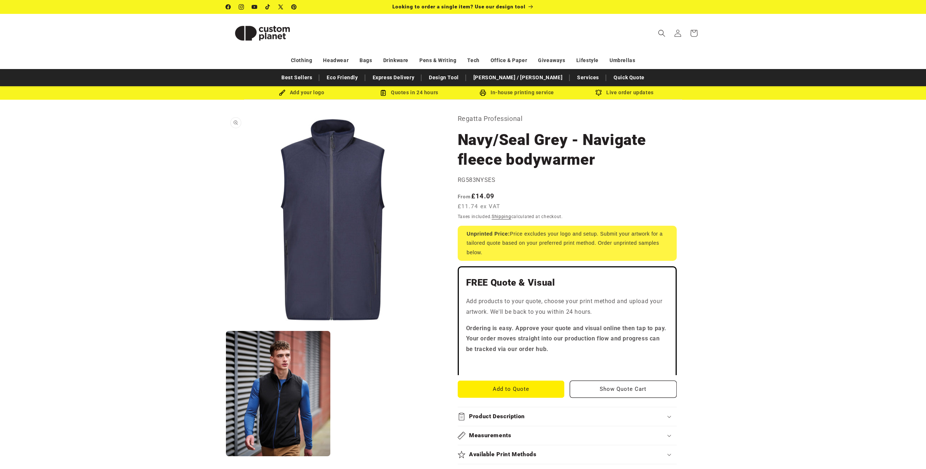
click at [226, 326] on button "Open media 1 in modal" at bounding box center [226, 326] width 0 height 0
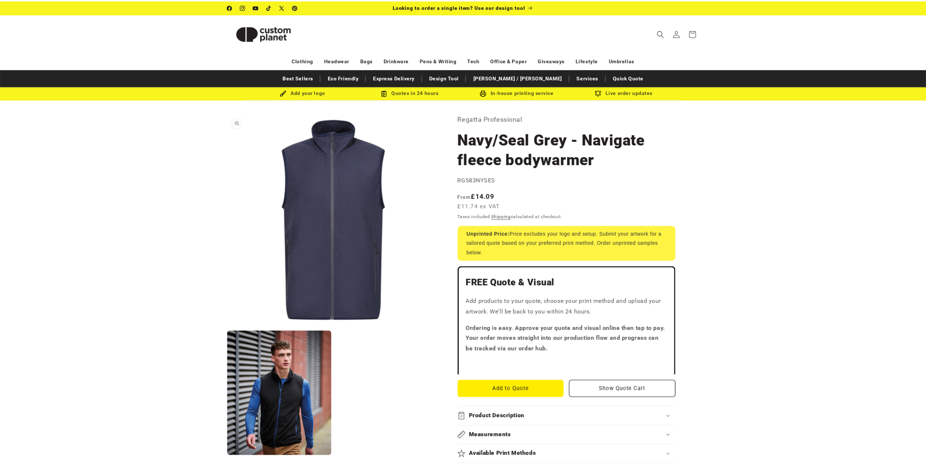
scroll to position [7, 0]
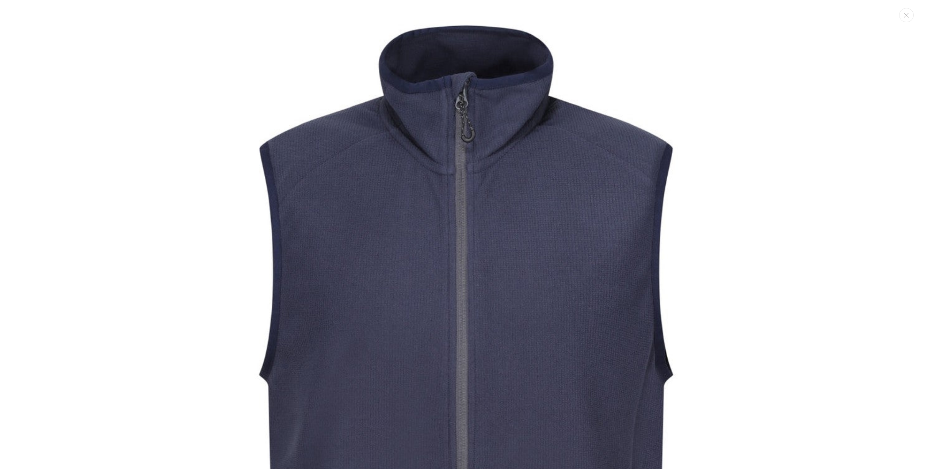
click at [816, 66] on img "Media gallery" at bounding box center [465, 425] width 851 height 851
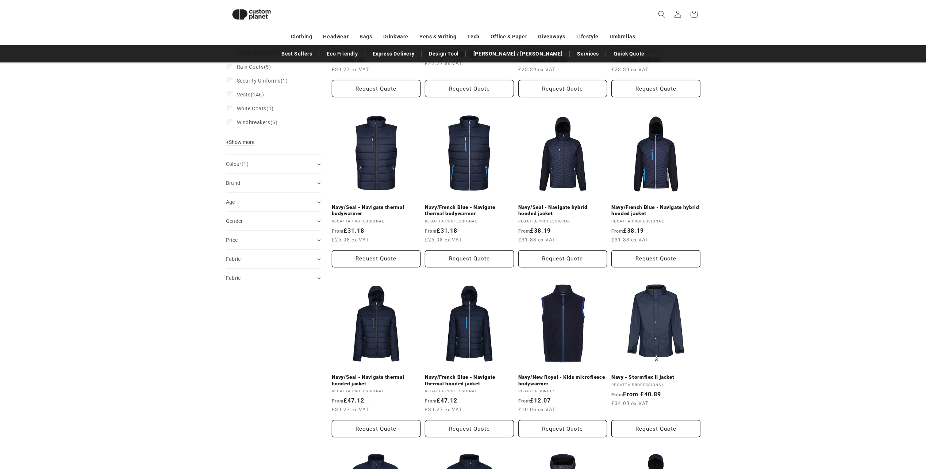
scroll to position [209, 0]
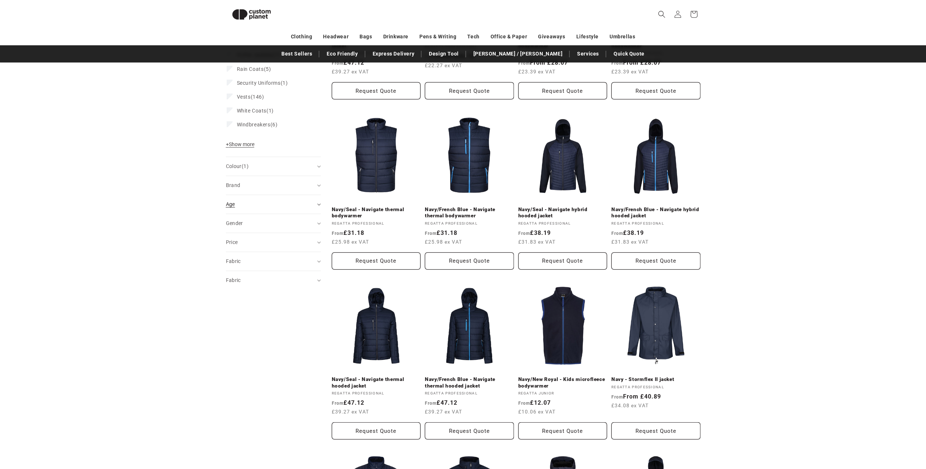
click at [256, 202] on div "Age (0)" at bounding box center [270, 204] width 89 height 8
click at [255, 221] on span "Adult (345)" at bounding box center [250, 222] width 27 height 7
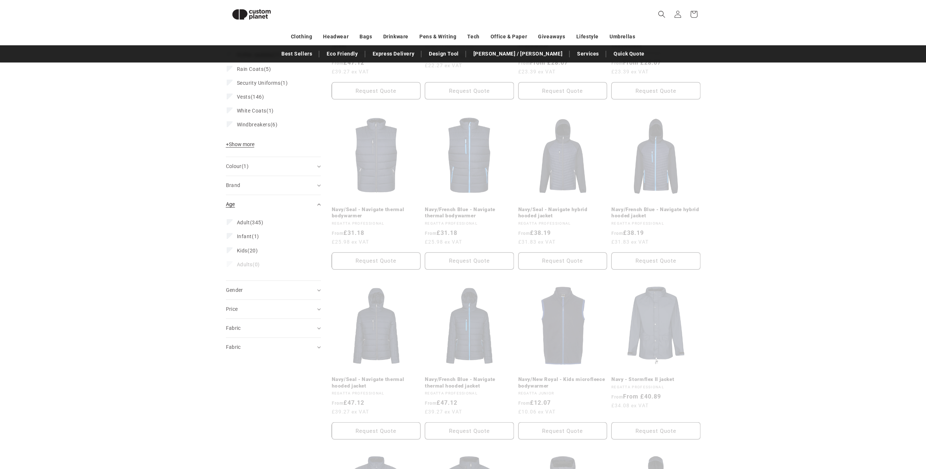
click at [276, 202] on div "Age (0)" at bounding box center [270, 204] width 89 height 8
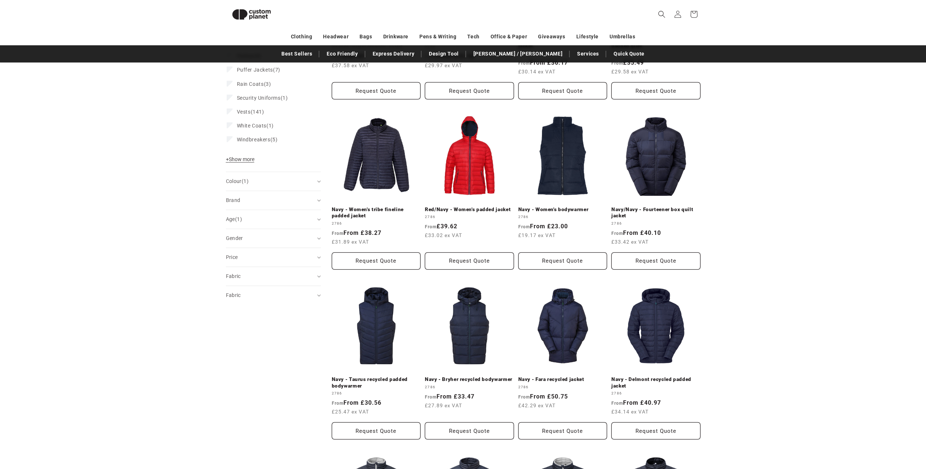
scroll to position [224, 0]
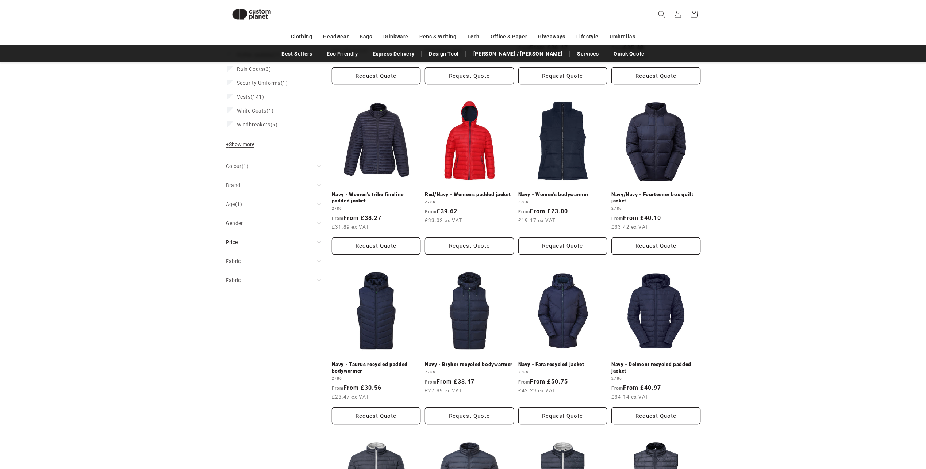
click at [245, 247] on summary "Price" at bounding box center [273, 242] width 95 height 19
click at [249, 238] on summary "Price" at bounding box center [273, 242] width 95 height 19
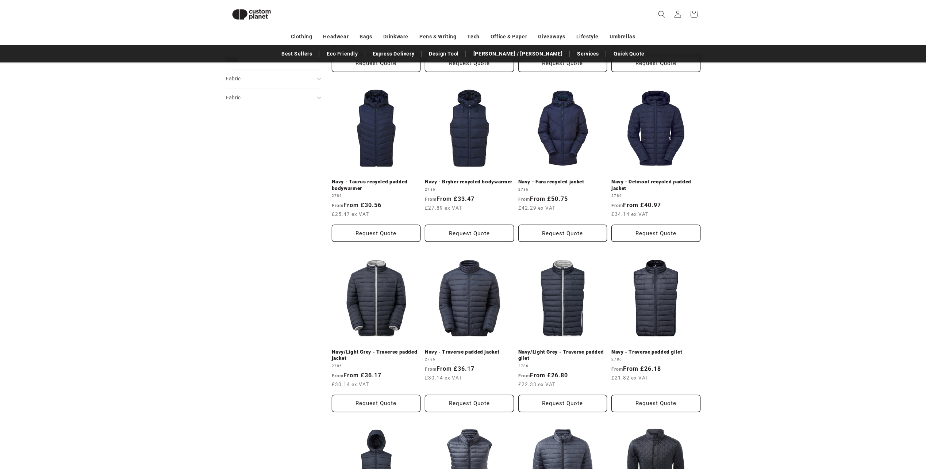
scroll to position [625, 0]
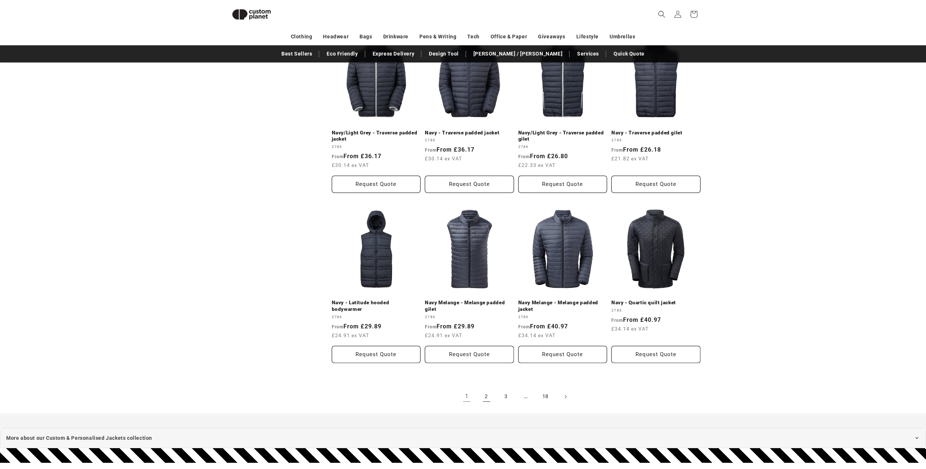
click at [481, 397] on link "2" at bounding box center [487, 396] width 16 height 16
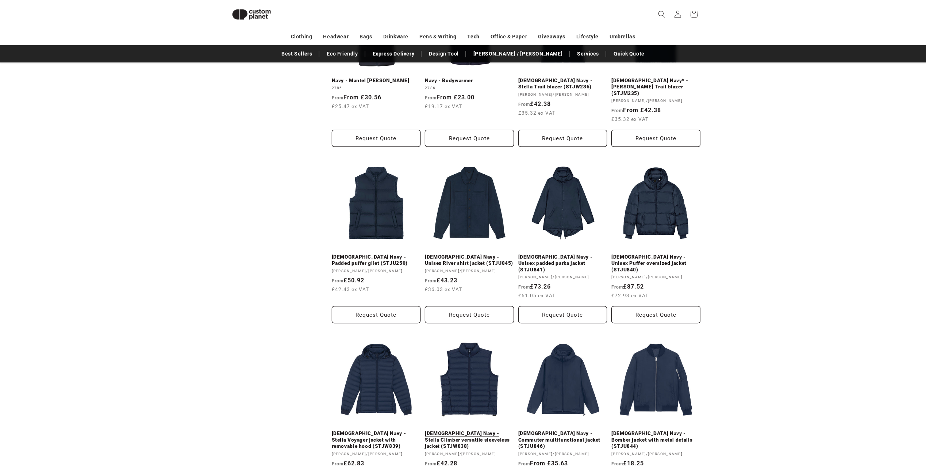
scroll to position [720, 0]
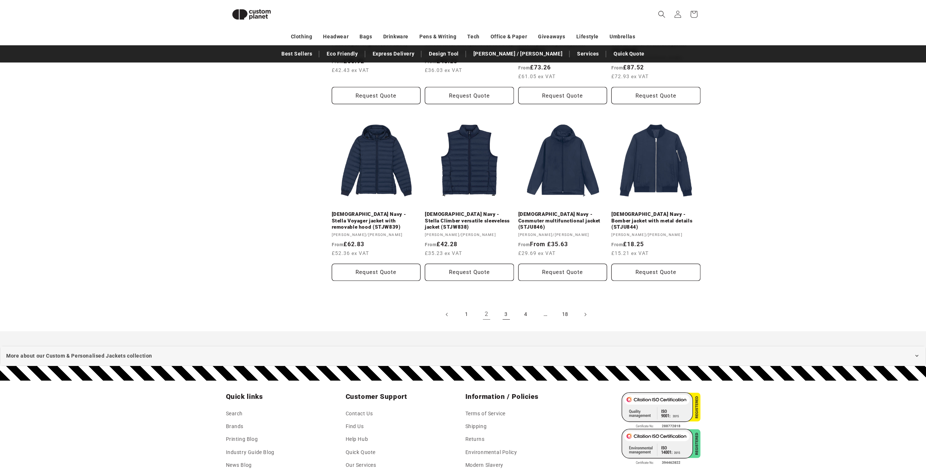
click at [507, 306] on link "3" at bounding box center [506, 314] width 16 height 16
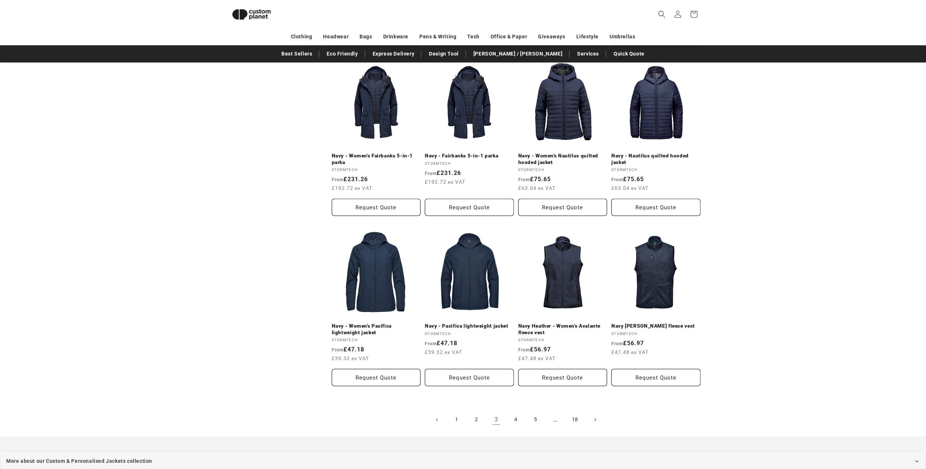
scroll to position [610, 0]
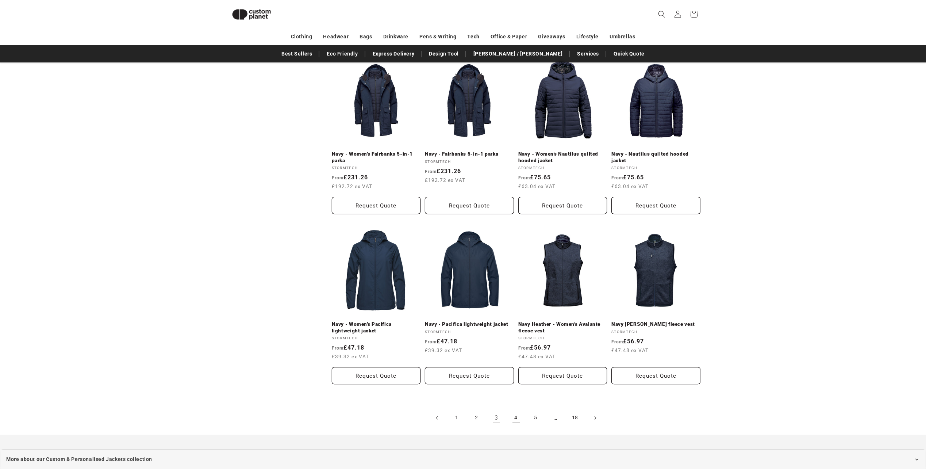
click at [511, 417] on link "4" at bounding box center [516, 418] width 16 height 16
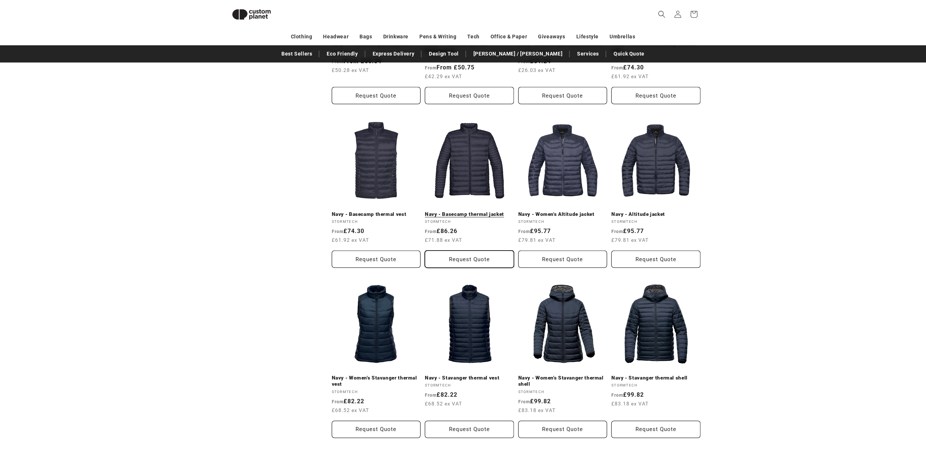
scroll to position [574, 0]
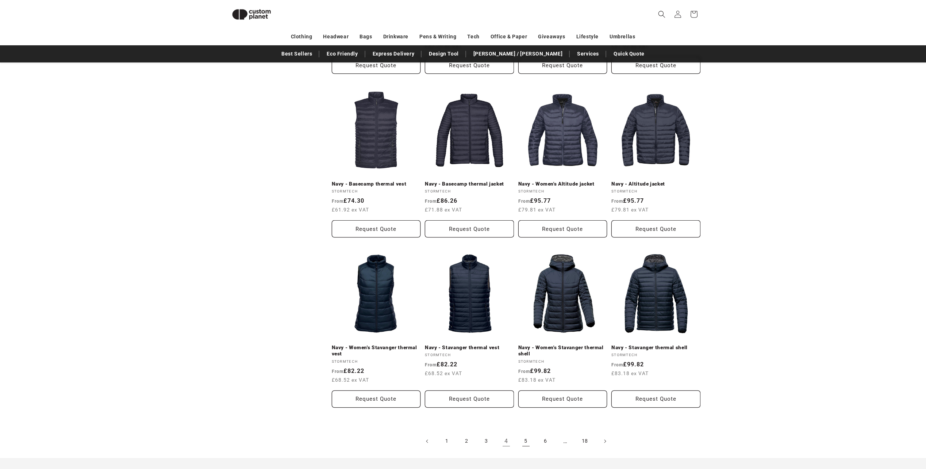
click at [522, 440] on link "5" at bounding box center [526, 441] width 16 height 16
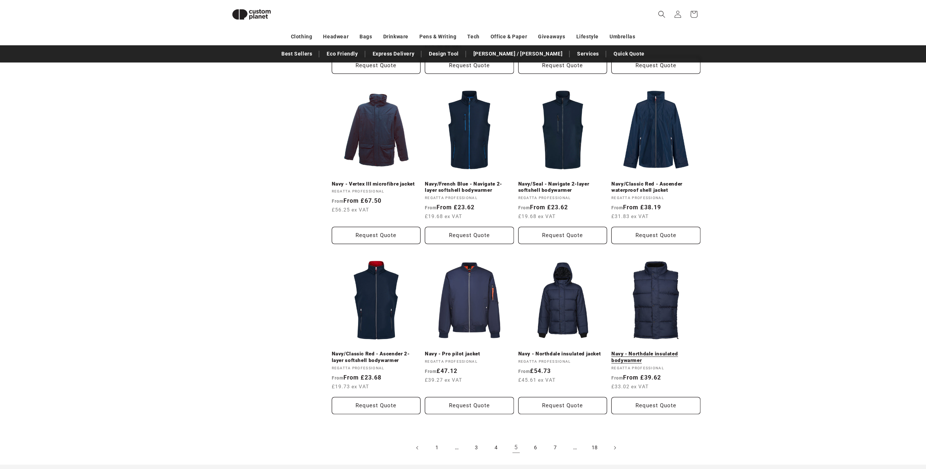
scroll to position [611, 0]
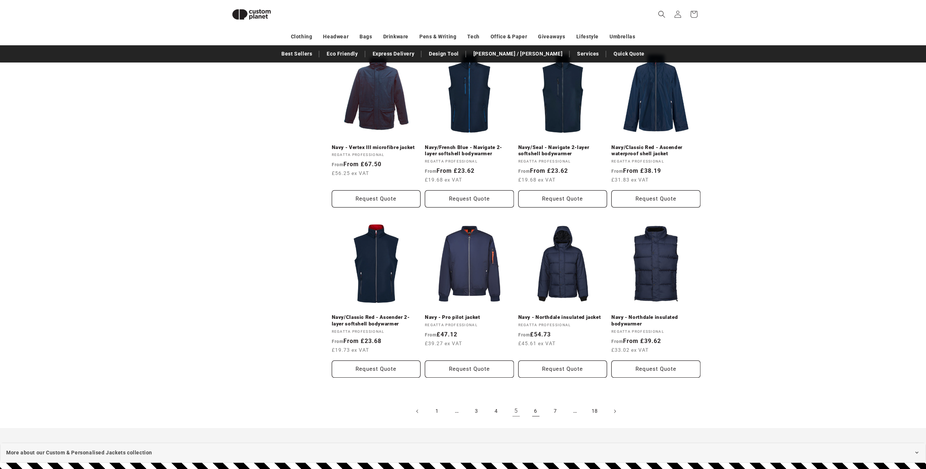
click at [533, 411] on link "6" at bounding box center [536, 411] width 16 height 16
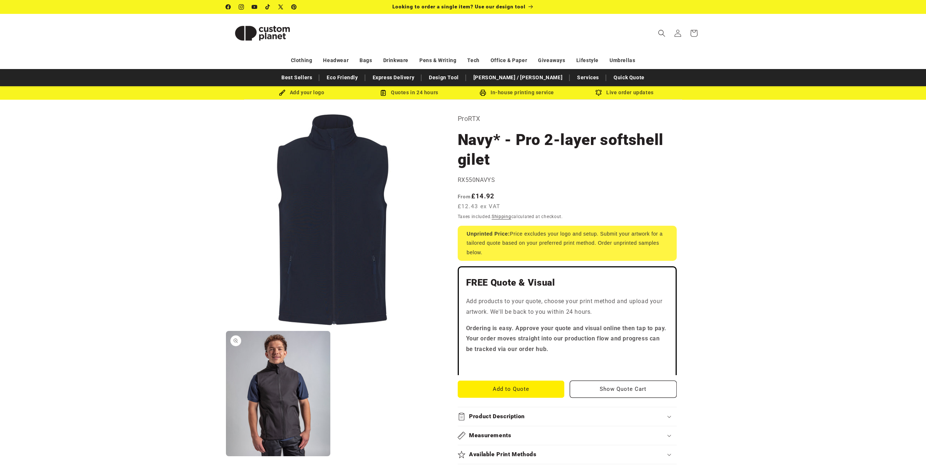
click at [226, 456] on button "Open media 2 in modal" at bounding box center [226, 456] width 0 height 0
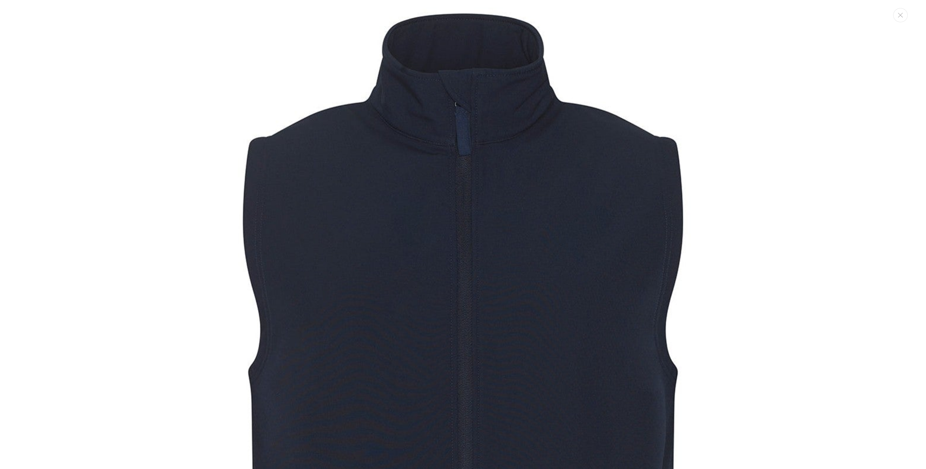
scroll to position [859, 0]
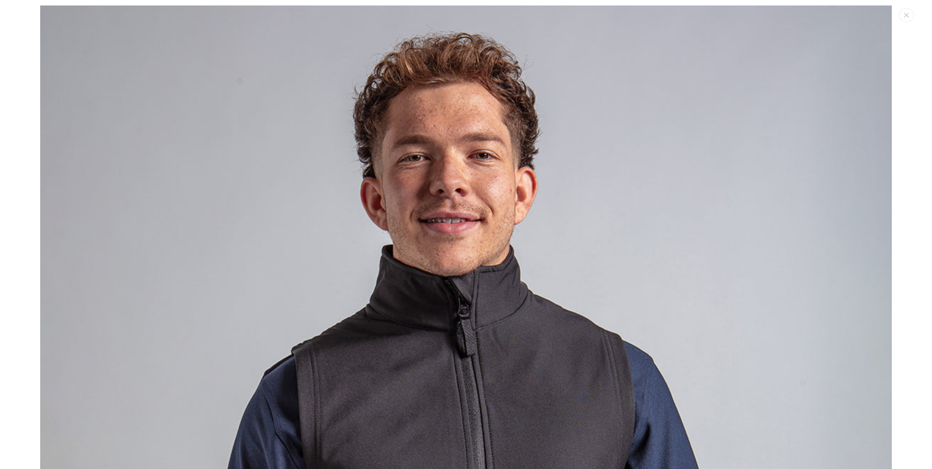
click at [893, 157] on div "Media gallery" at bounding box center [466, 234] width 932 height 469
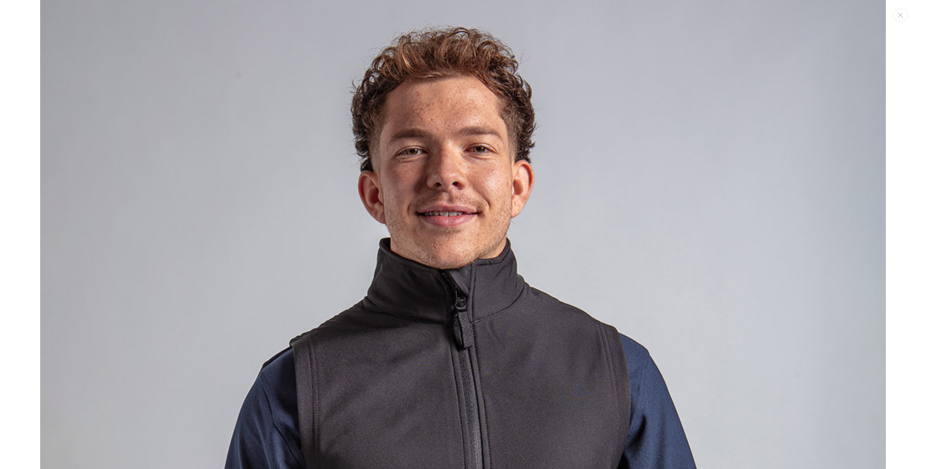
scroll to position [853, 0]
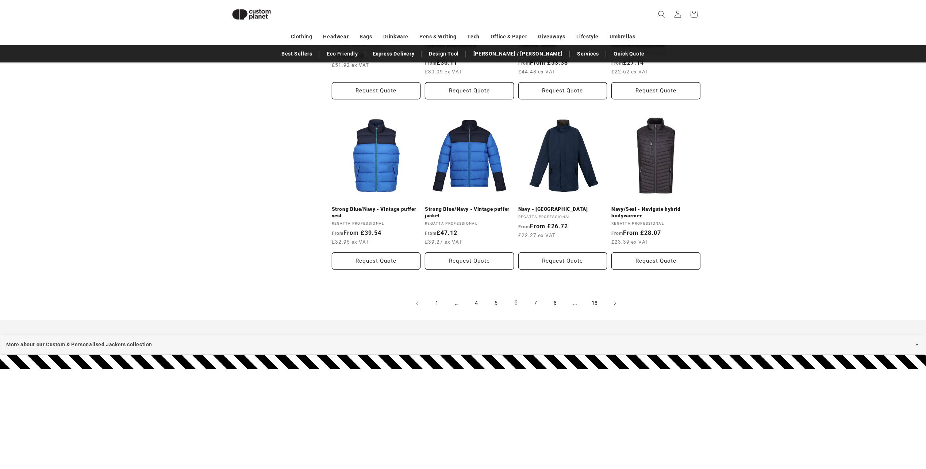
scroll to position [720, 0]
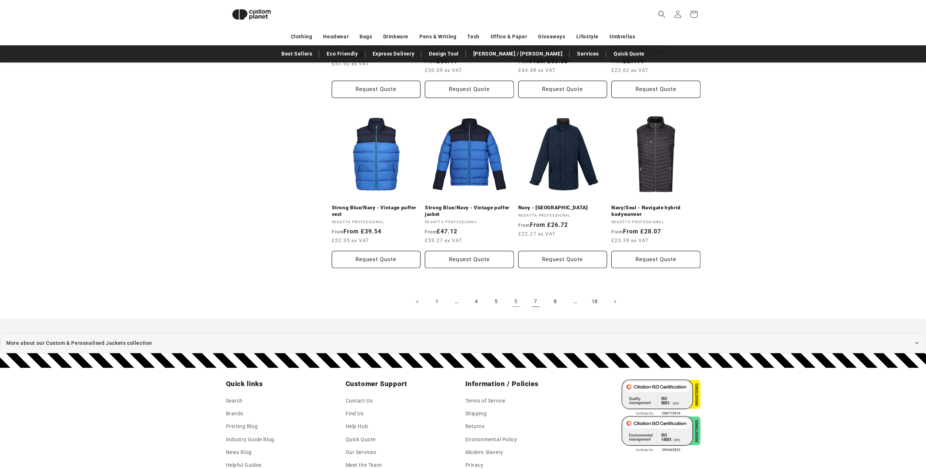
click at [536, 305] on link "7" at bounding box center [536, 302] width 16 height 16
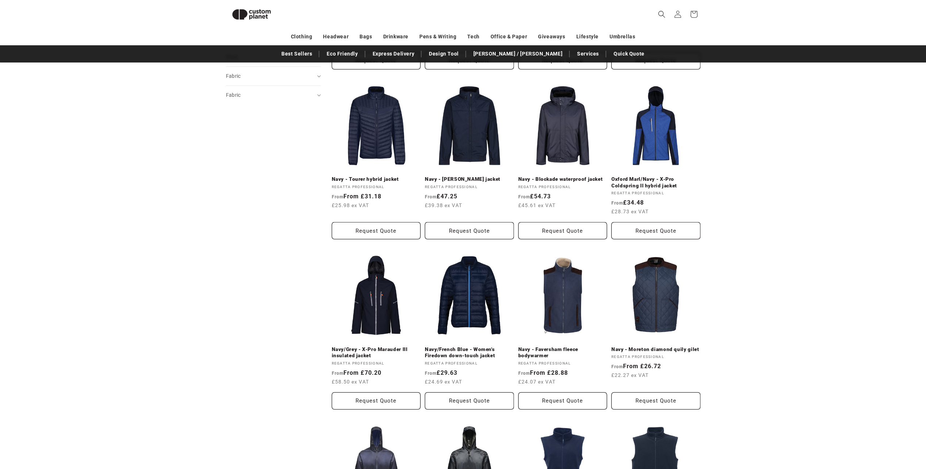
scroll to position [538, 0]
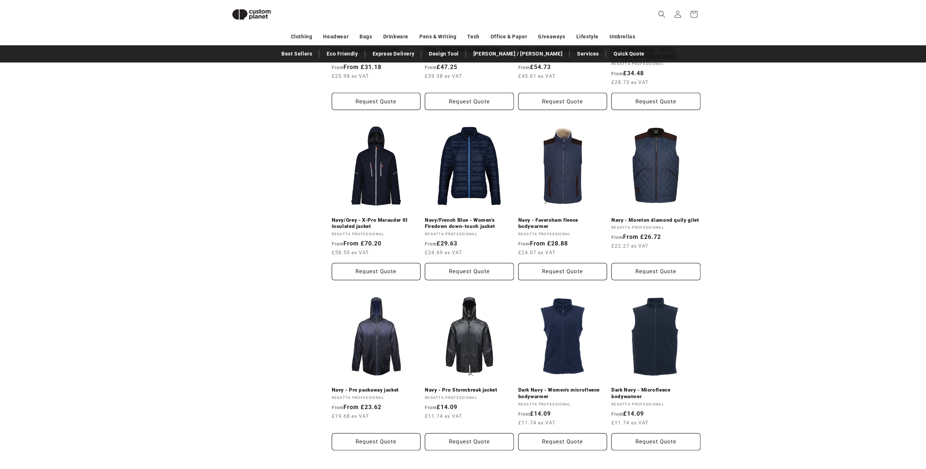
click at [773, 178] on div "**********" at bounding box center [463, 45] width 926 height 911
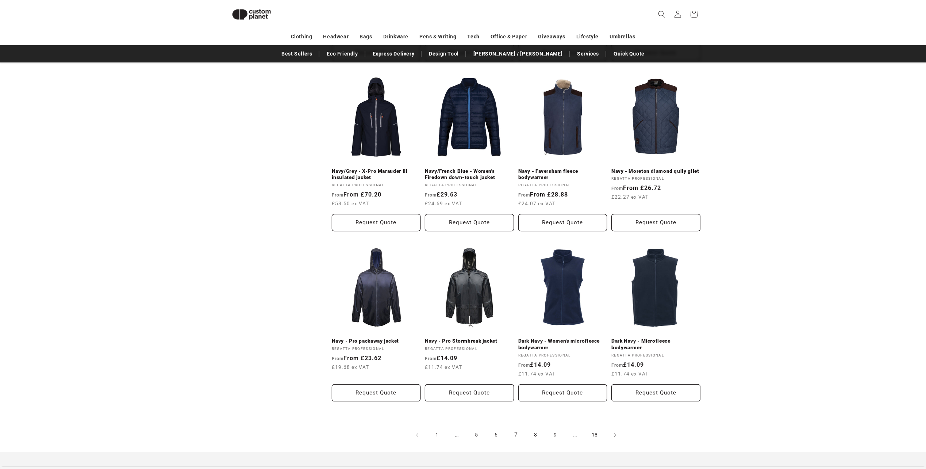
scroll to position [471, 0]
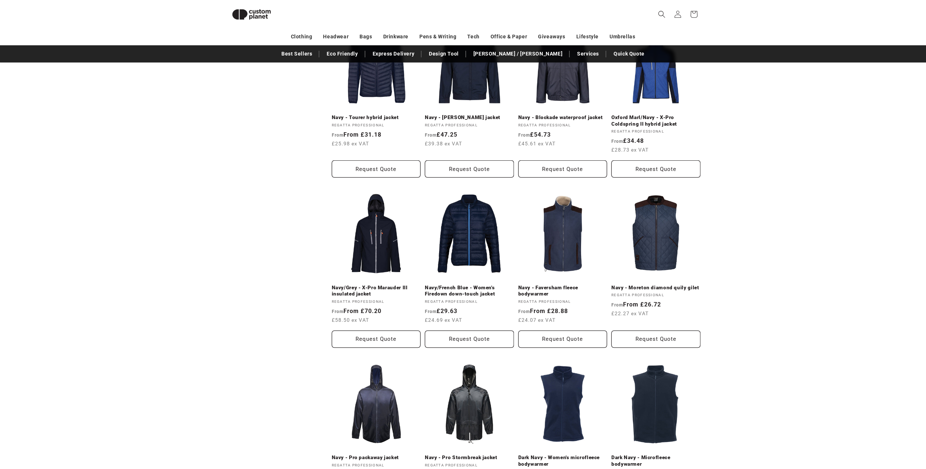
click at [812, 376] on div "**********" at bounding box center [463, 112] width 926 height 911
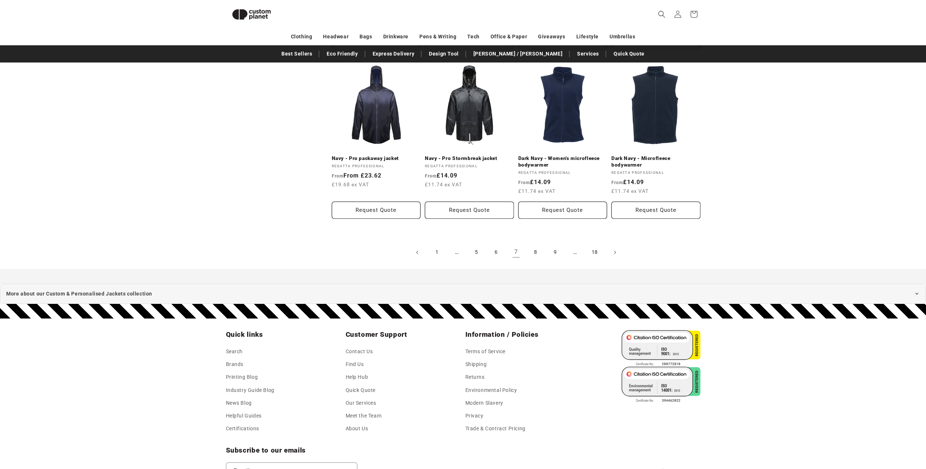
drag, startPoint x: 793, startPoint y: 421, endPoint x: 784, endPoint y: 362, distance: 59.5
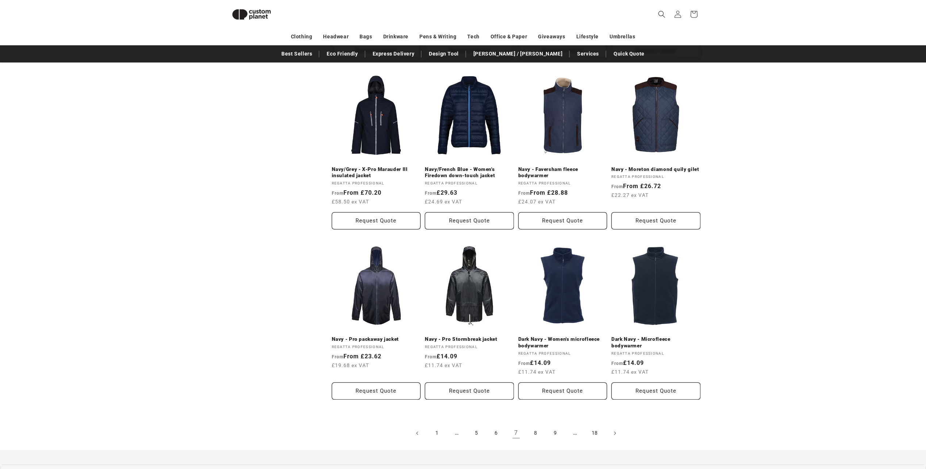
scroll to position [690, 0]
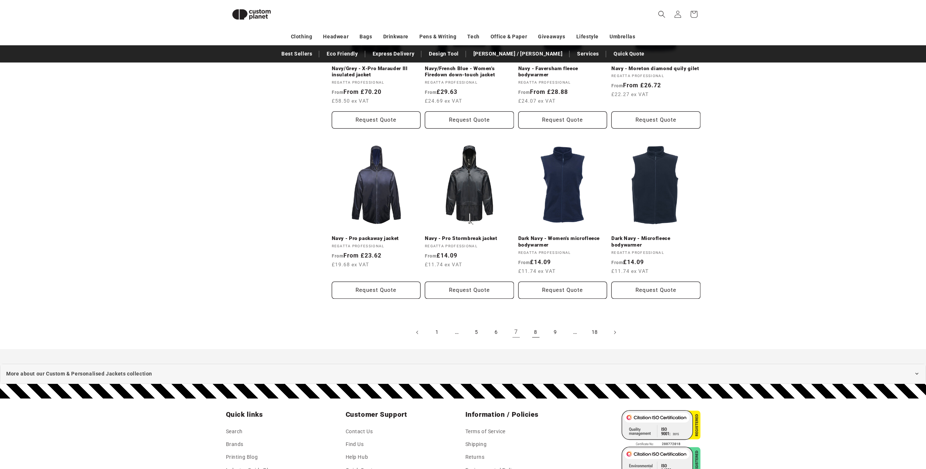
click at [537, 334] on link "8" at bounding box center [536, 332] width 16 height 16
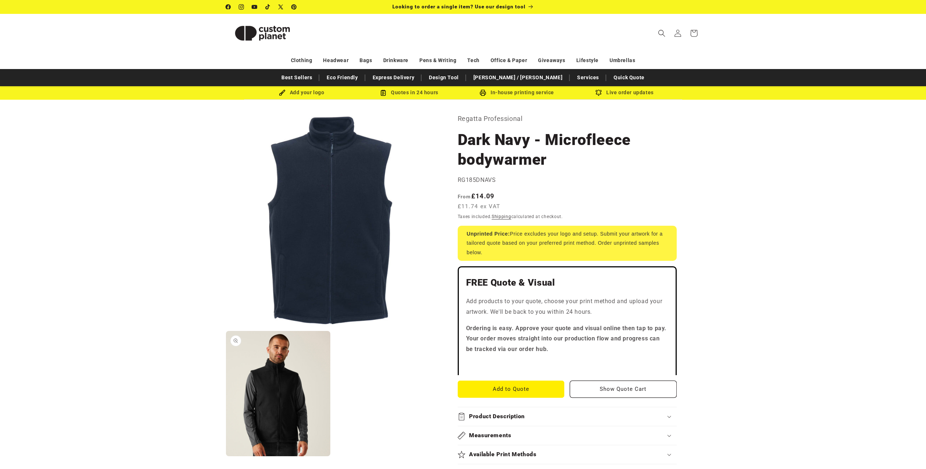
click at [226, 456] on button "Open media 2 in modal" at bounding box center [226, 456] width 0 height 0
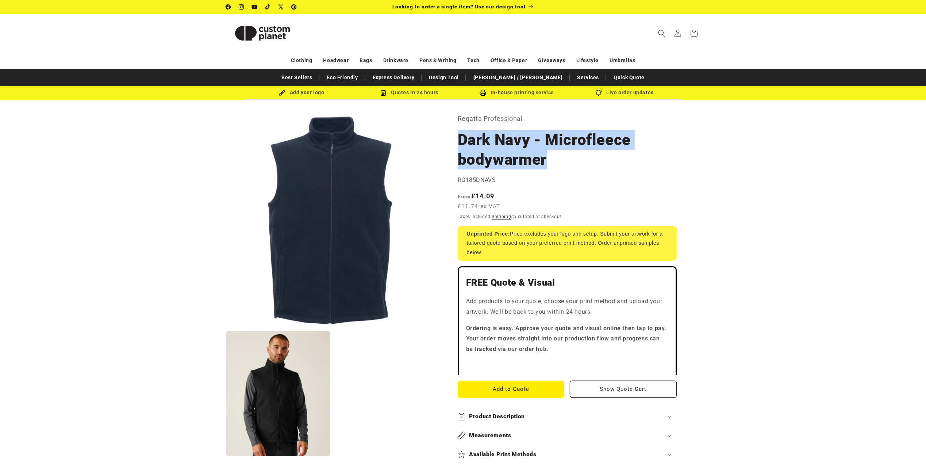
drag, startPoint x: 551, startPoint y: 165, endPoint x: 457, endPoint y: 145, distance: 95.6
click at [457, 145] on div "Regatta Professional Dark Navy - Microfleece bodywarmer Dark Navy - Microfleece…" at bounding box center [570, 471] width 261 height 717
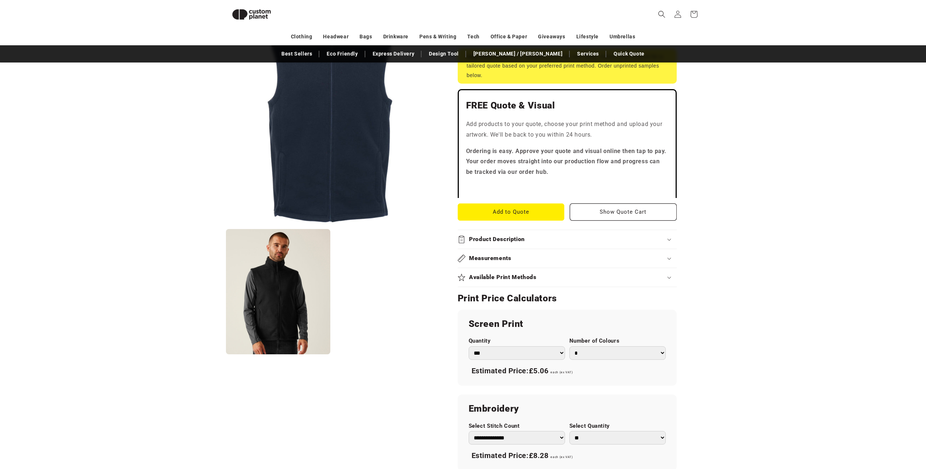
scroll to position [27, 0]
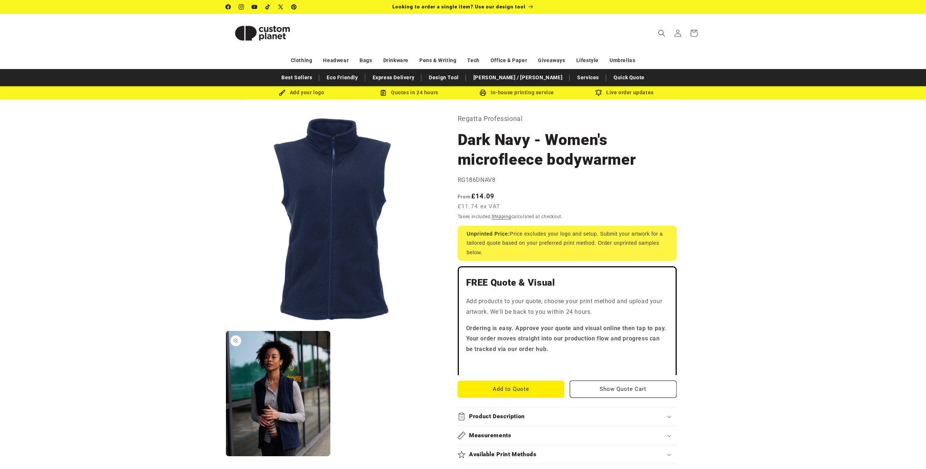
click at [226, 456] on button "Open media 2 in modal" at bounding box center [226, 456] width 0 height 0
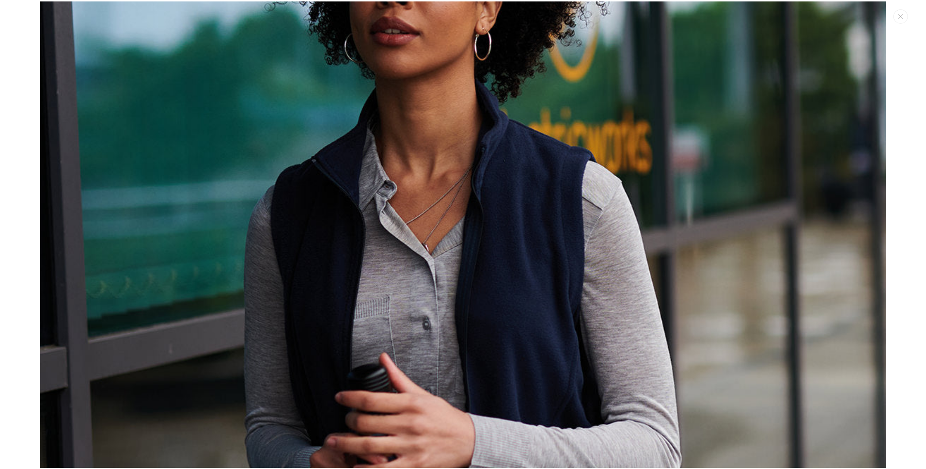
scroll to position [1114, 0]
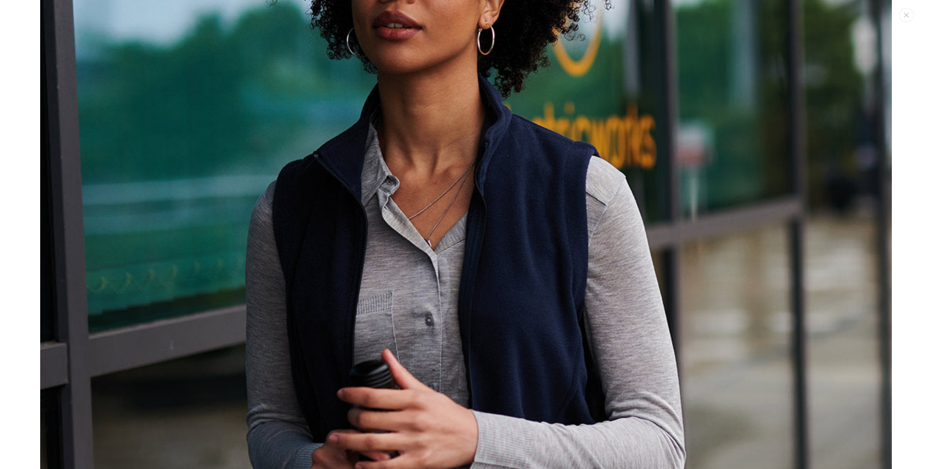
click at [915, 142] on div "Media gallery" at bounding box center [466, 234] width 932 height 469
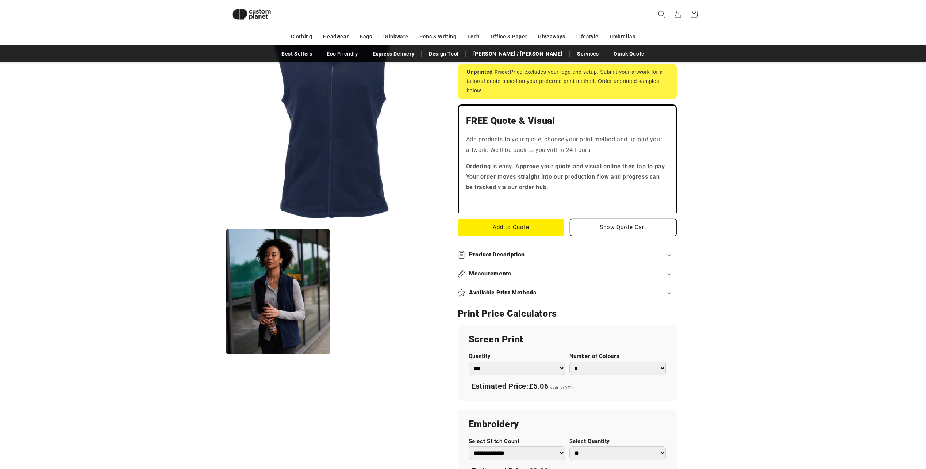
scroll to position [63, 0]
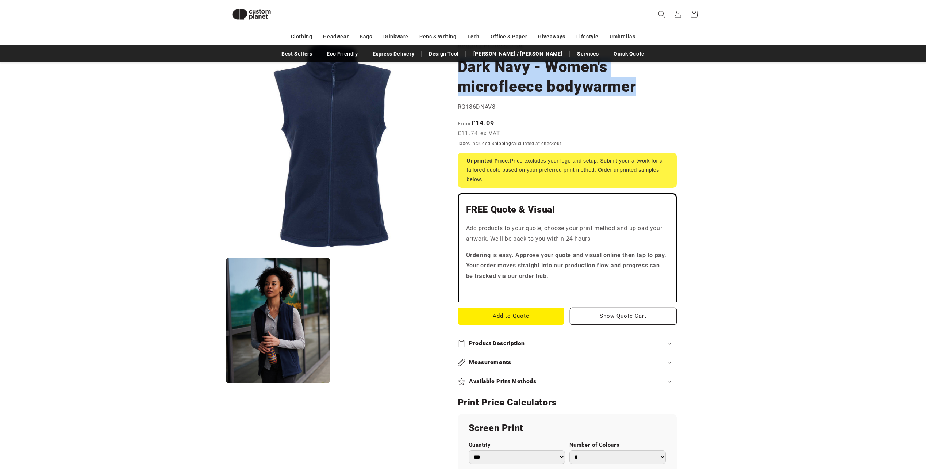
drag, startPoint x: 636, startPoint y: 88, endPoint x: 461, endPoint y: 65, distance: 176.7
click at [461, 65] on h1 "Dark Navy - Women's microfleece bodywarmer" at bounding box center [567, 76] width 219 height 39
copy h1 "Dark Navy - Women's microfleece bodywarmer"
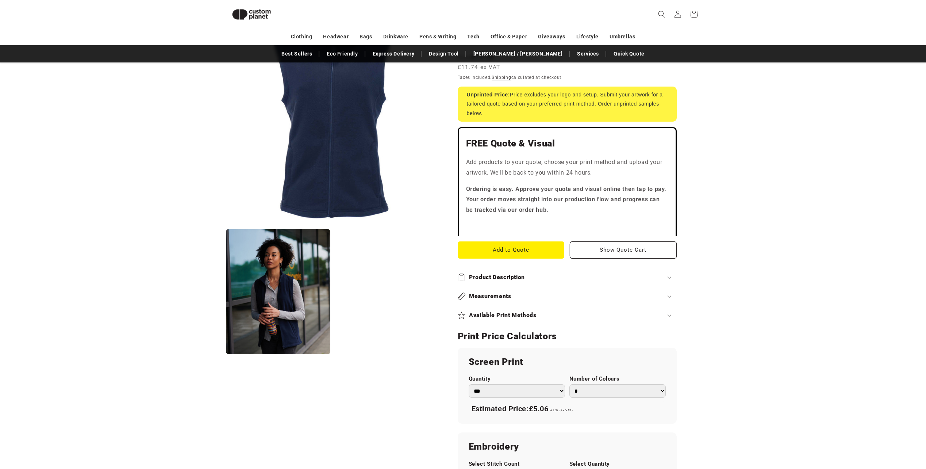
scroll to position [100, 0]
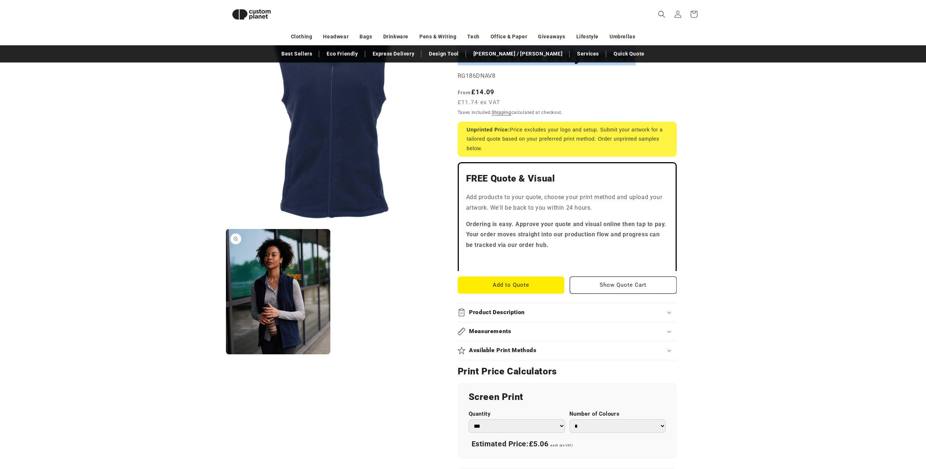
click at [226, 355] on button "Open media 2 in modal" at bounding box center [226, 355] width 0 height 0
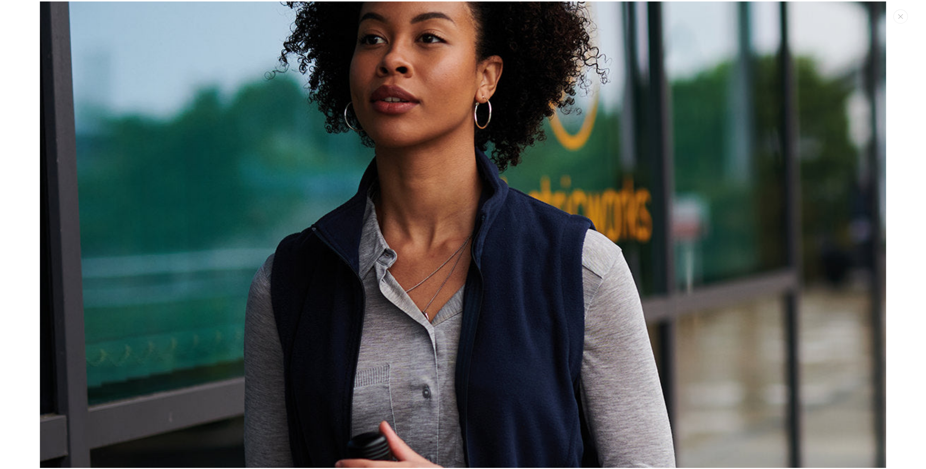
scroll to position [1297, 0]
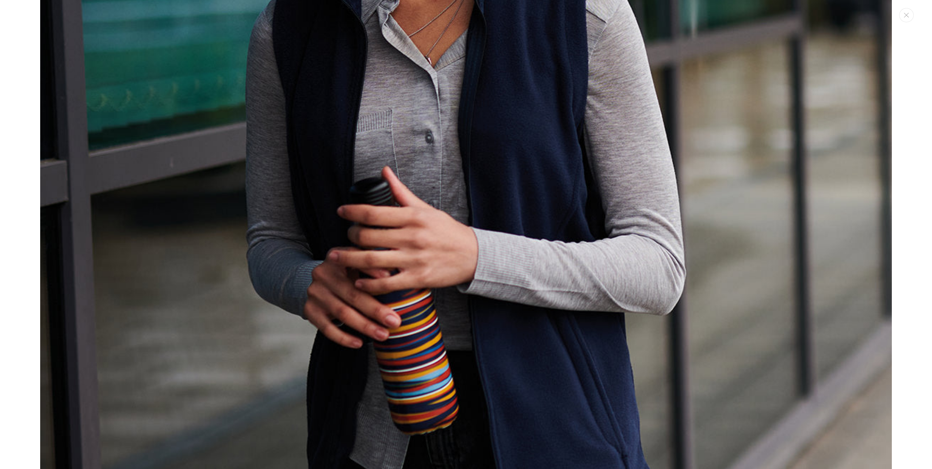
click at [911, 195] on div "Media gallery" at bounding box center [466, 234] width 932 height 469
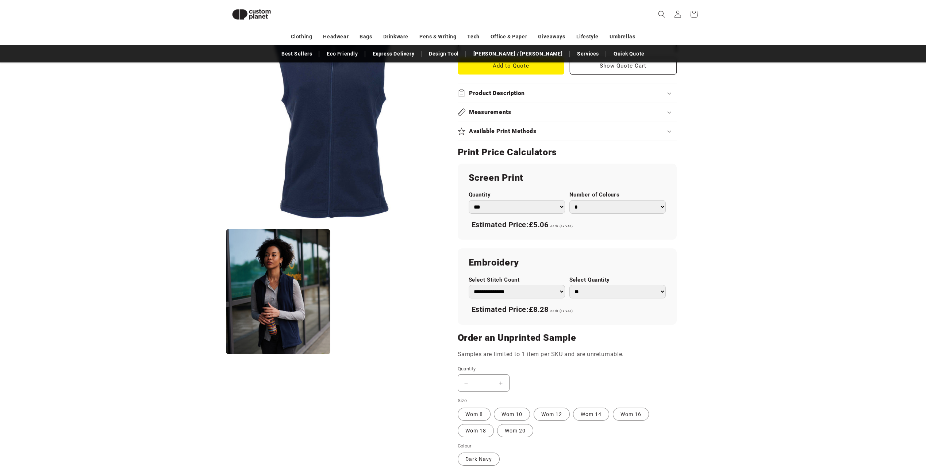
scroll to position [355, 0]
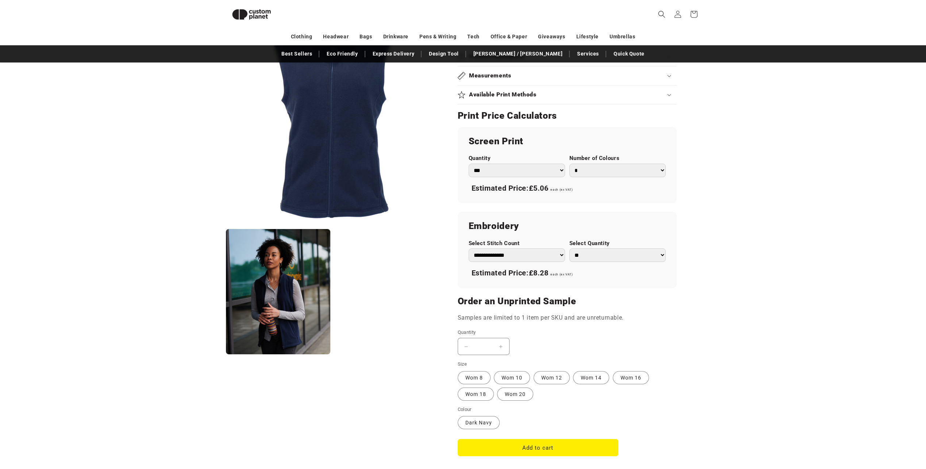
click at [631, 260] on select "** ** *** *** *** **** **** ****" at bounding box center [618, 255] width 96 height 14
select select "***"
click at [570, 248] on select "** ** *** *** *** **** **** ****" at bounding box center [618, 255] width 96 height 14
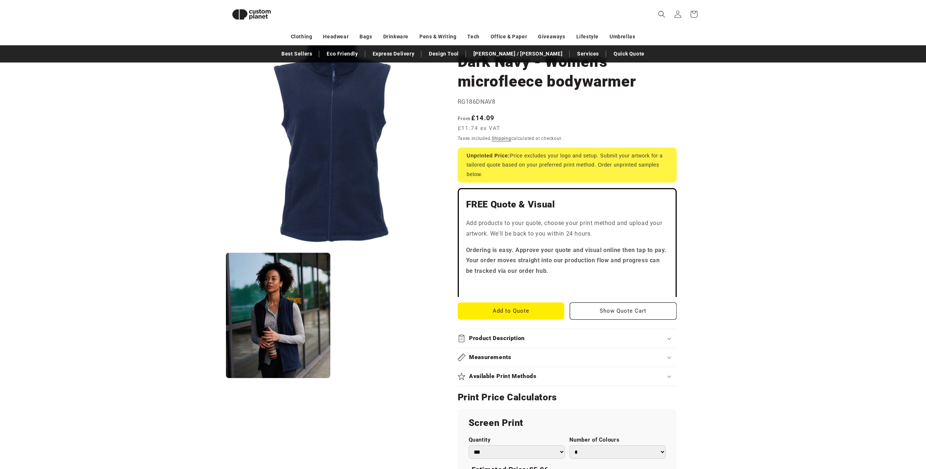
scroll to position [27, 0]
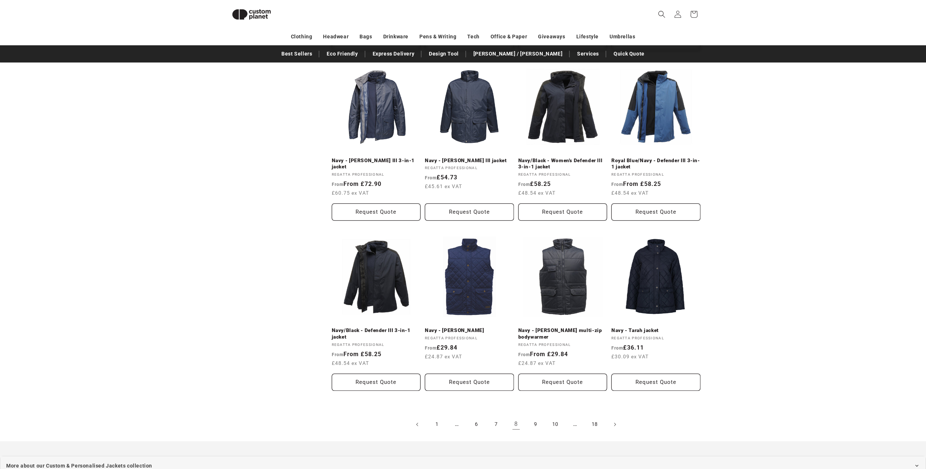
scroll to position [684, 0]
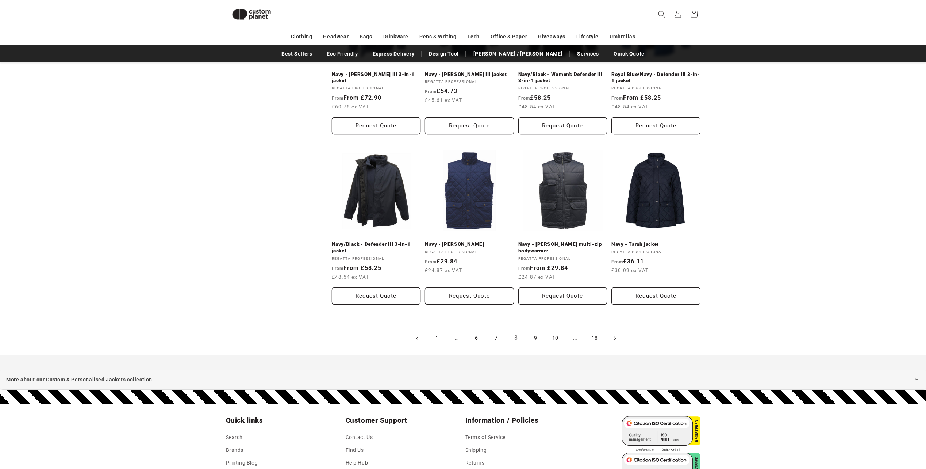
click at [541, 340] on link "9" at bounding box center [536, 338] width 16 height 16
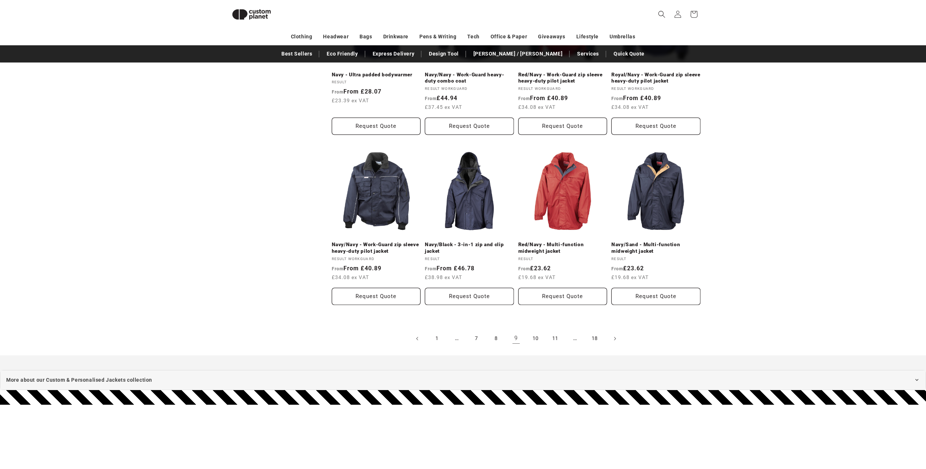
scroll to position [684, 0]
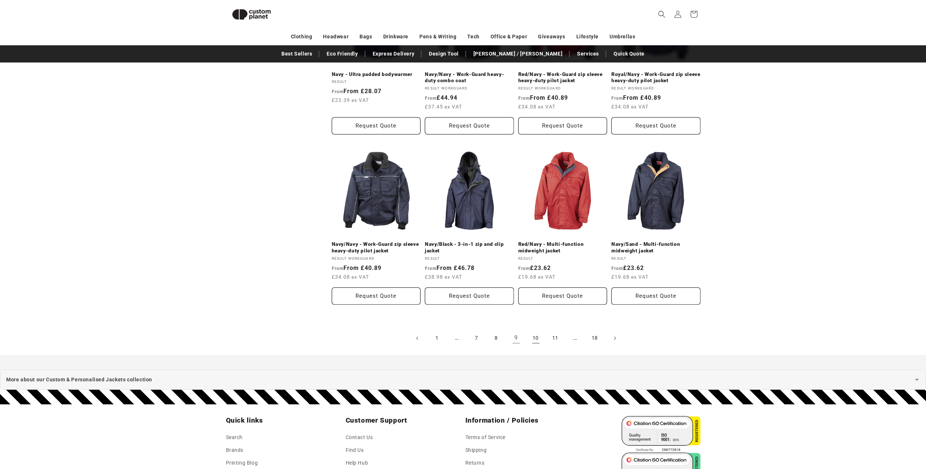
click at [536, 332] on link "10" at bounding box center [536, 338] width 16 height 16
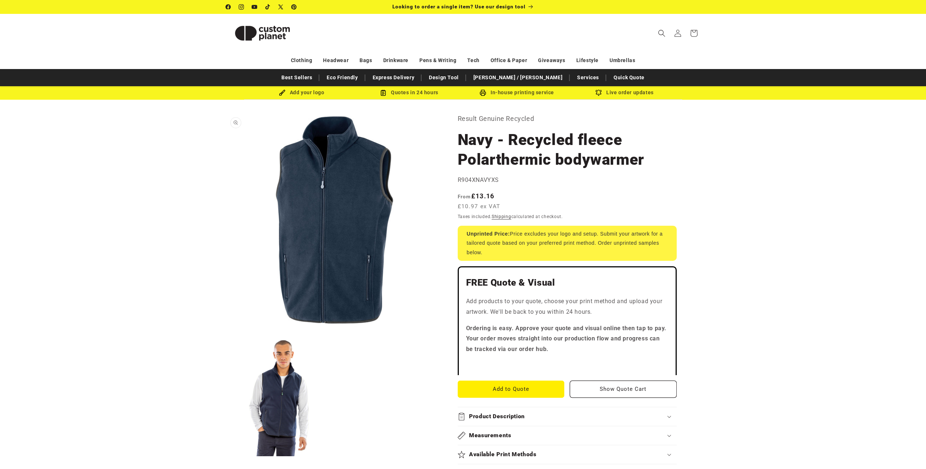
click at [226, 326] on button "Open media 1 in modal" at bounding box center [226, 326] width 0 height 0
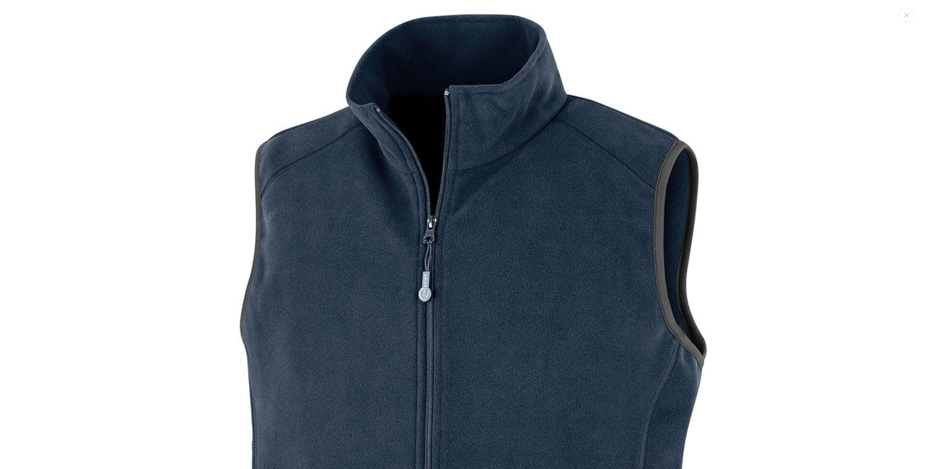
click at [887, 177] on div "Media gallery" at bounding box center [466, 234] width 932 height 469
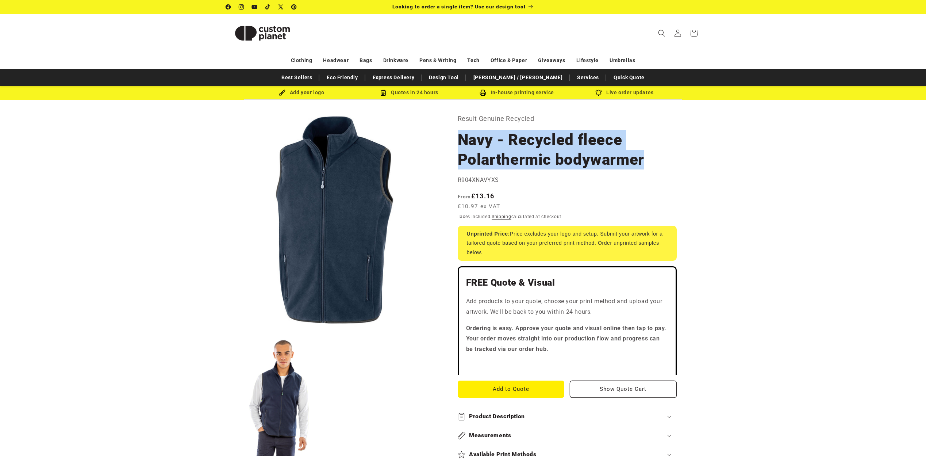
drag, startPoint x: 609, startPoint y: 162, endPoint x: 450, endPoint y: 147, distance: 159.2
click at [450, 147] on div "Result Genuine Recycled Navy - Recycled fleece Polarthermic bodywarmer Navy - R…" at bounding box center [570, 471] width 261 height 717
copy h1 "Navy - Recycled fleece Polarthermic bodywarmer"
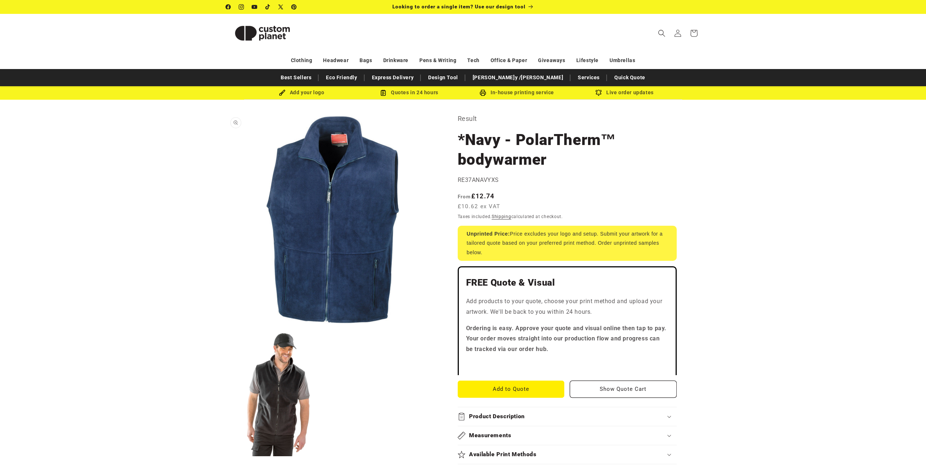
click at [226, 326] on button "Open media 1 in modal" at bounding box center [226, 326] width 0 height 0
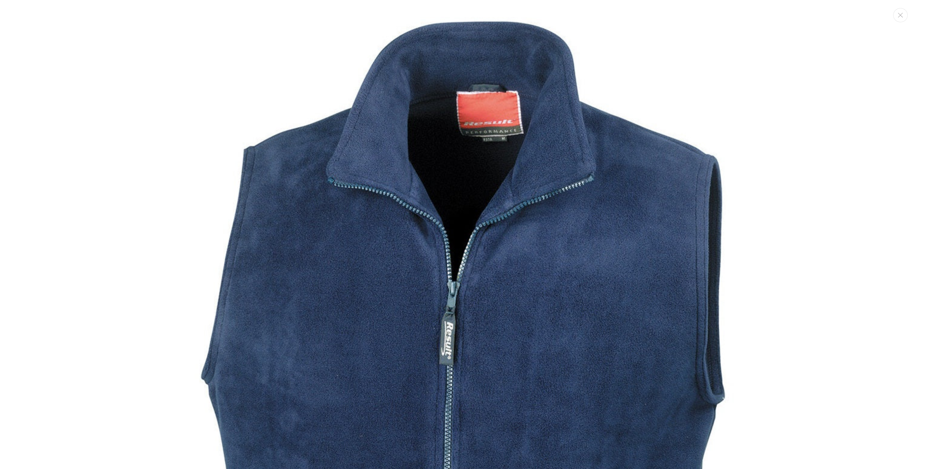
scroll to position [7, 0]
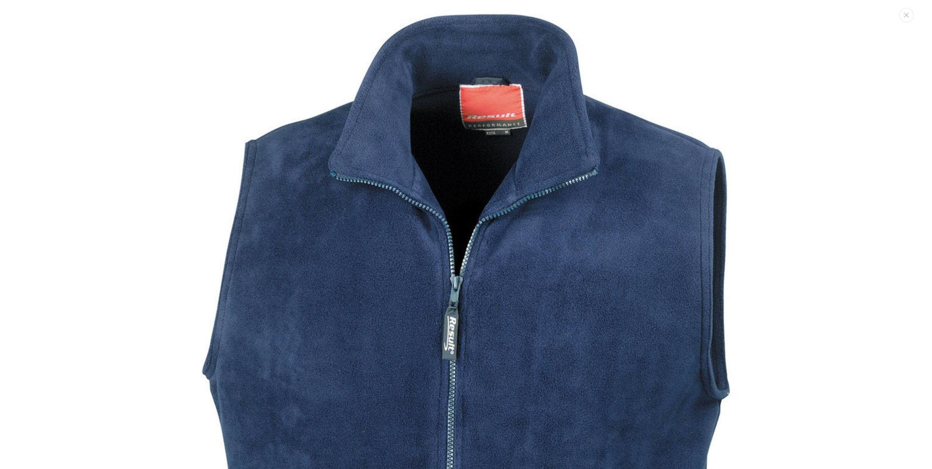
click at [875, 87] on img "Media gallery" at bounding box center [465, 425] width 851 height 851
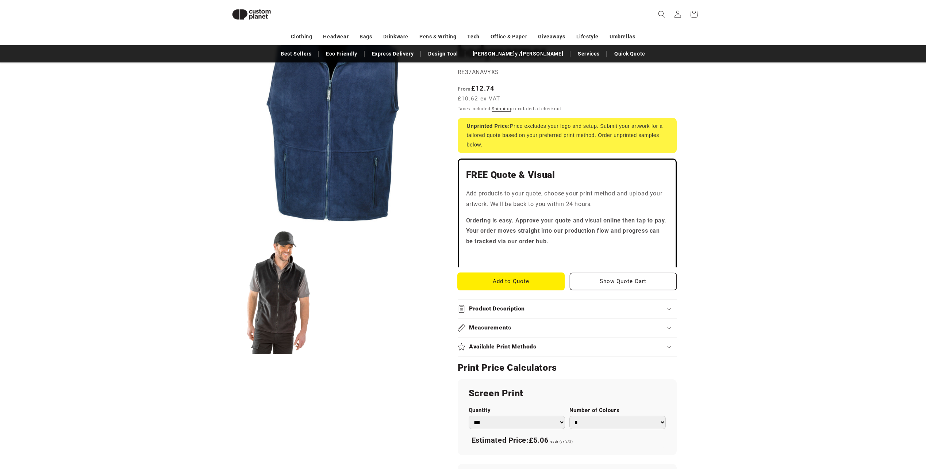
scroll to position [100, 0]
